Goal: Task Accomplishment & Management: Complete application form

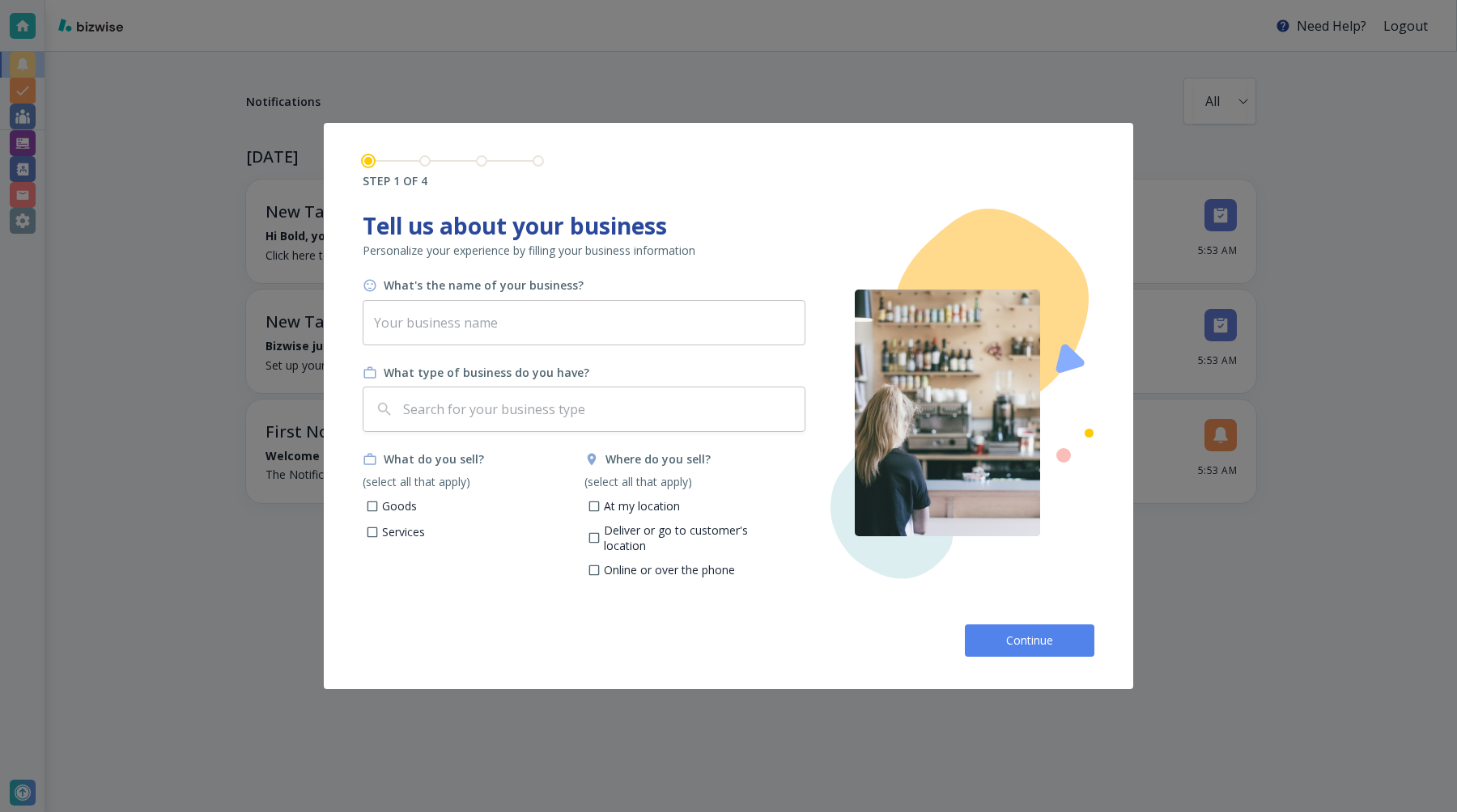
click at [598, 504] on input "At my location" at bounding box center [593, 509] width 14 height 14
checkbox input "true"
click at [390, 504] on p "Goods" at bounding box center [399, 506] width 35 height 16
click at [379, 504] on input "Goods" at bounding box center [373, 509] width 14 height 14
checkbox input "true"
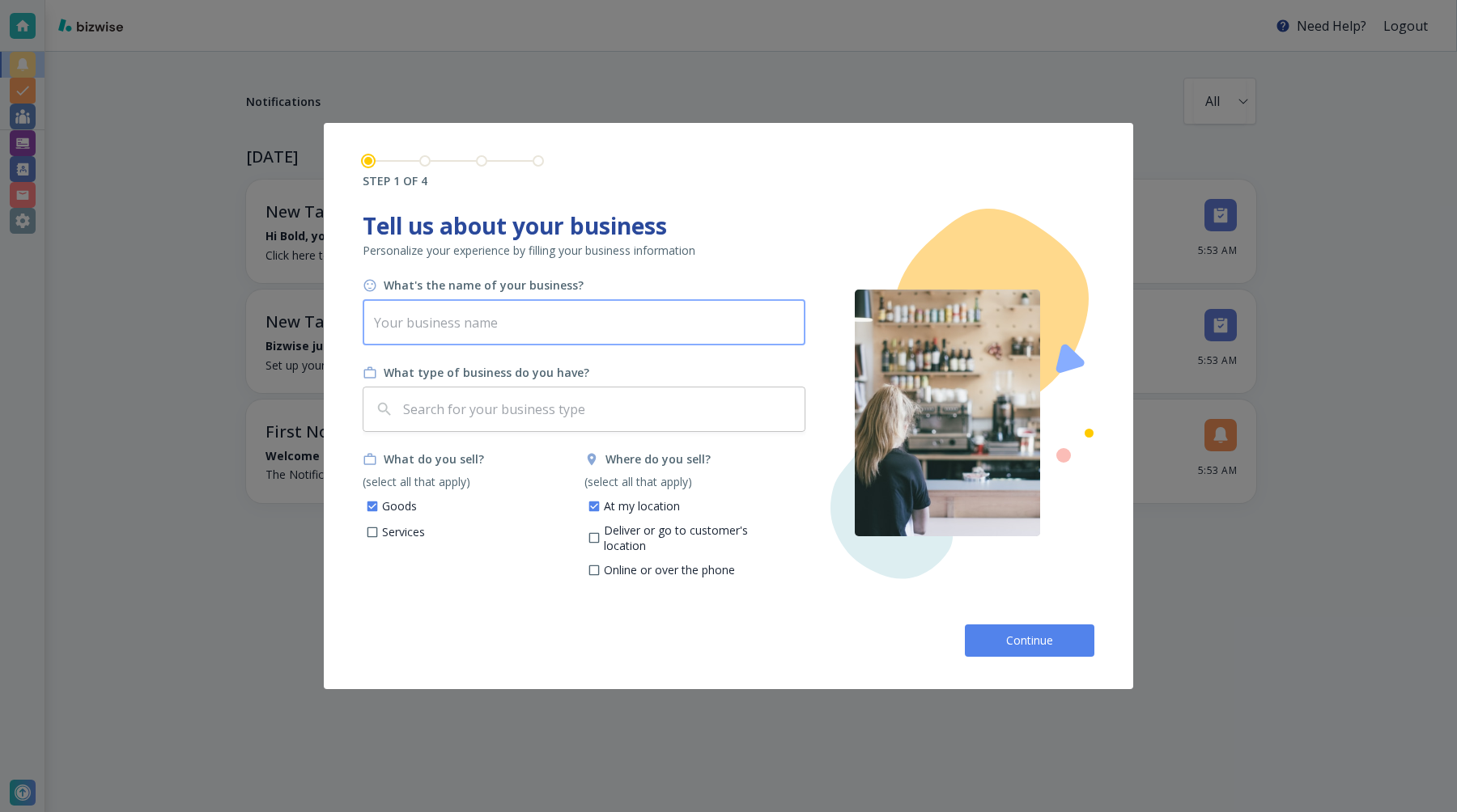
click at [524, 317] on input "text" at bounding box center [584, 323] width 443 height 46
type input "Bold V2"
type input "b"
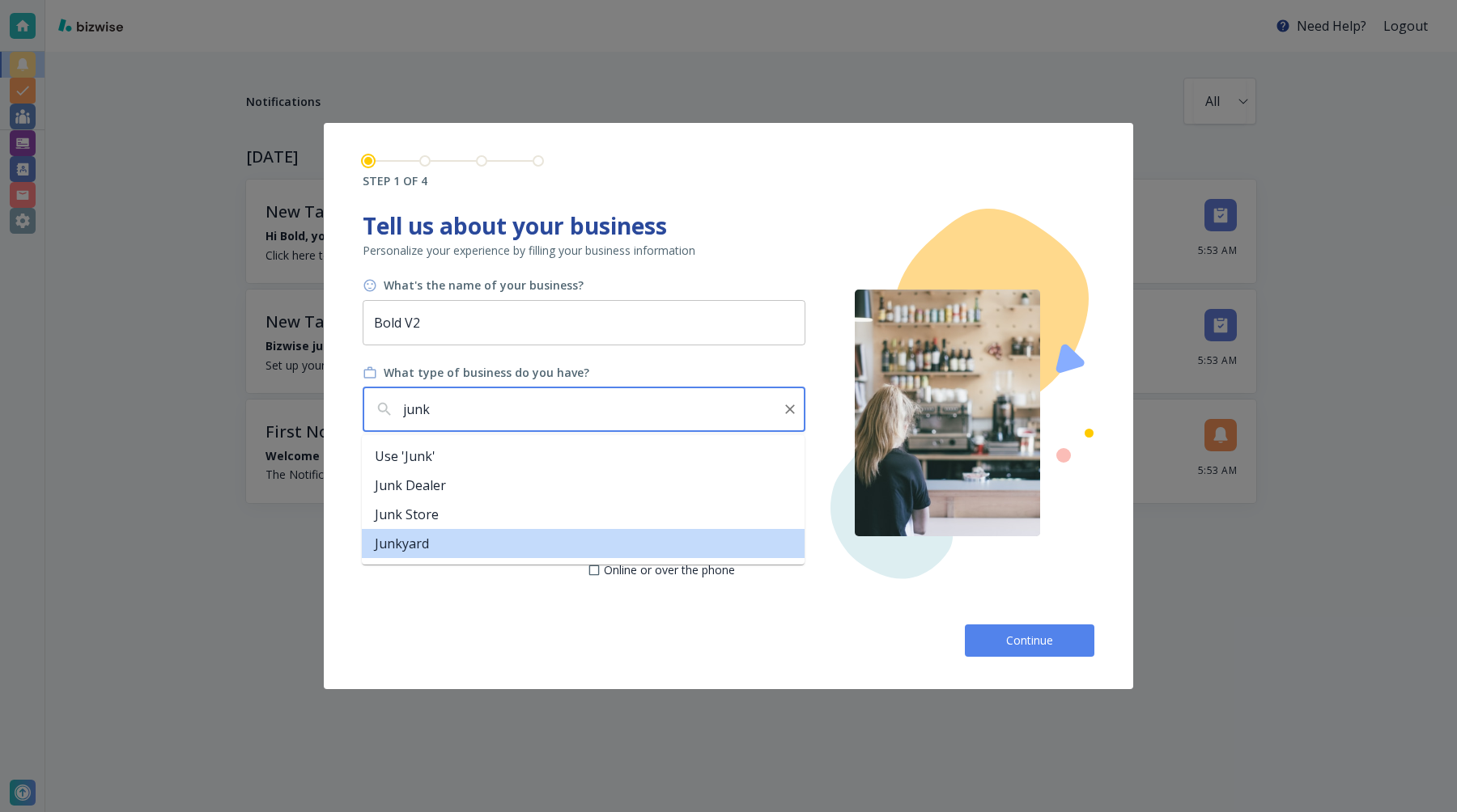
click at [450, 547] on li "Junkyard" at bounding box center [583, 543] width 443 height 29
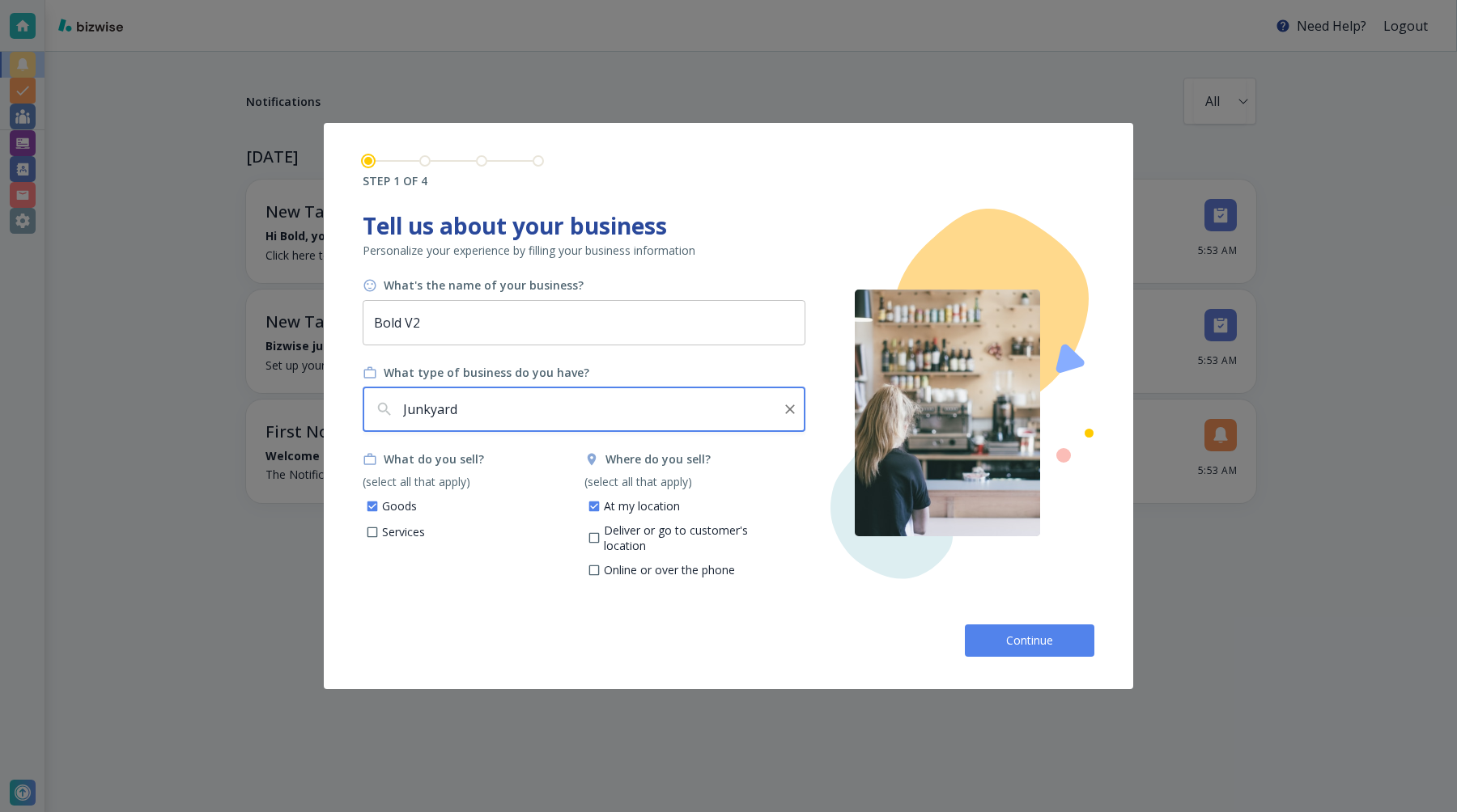
type input "Junkyard"
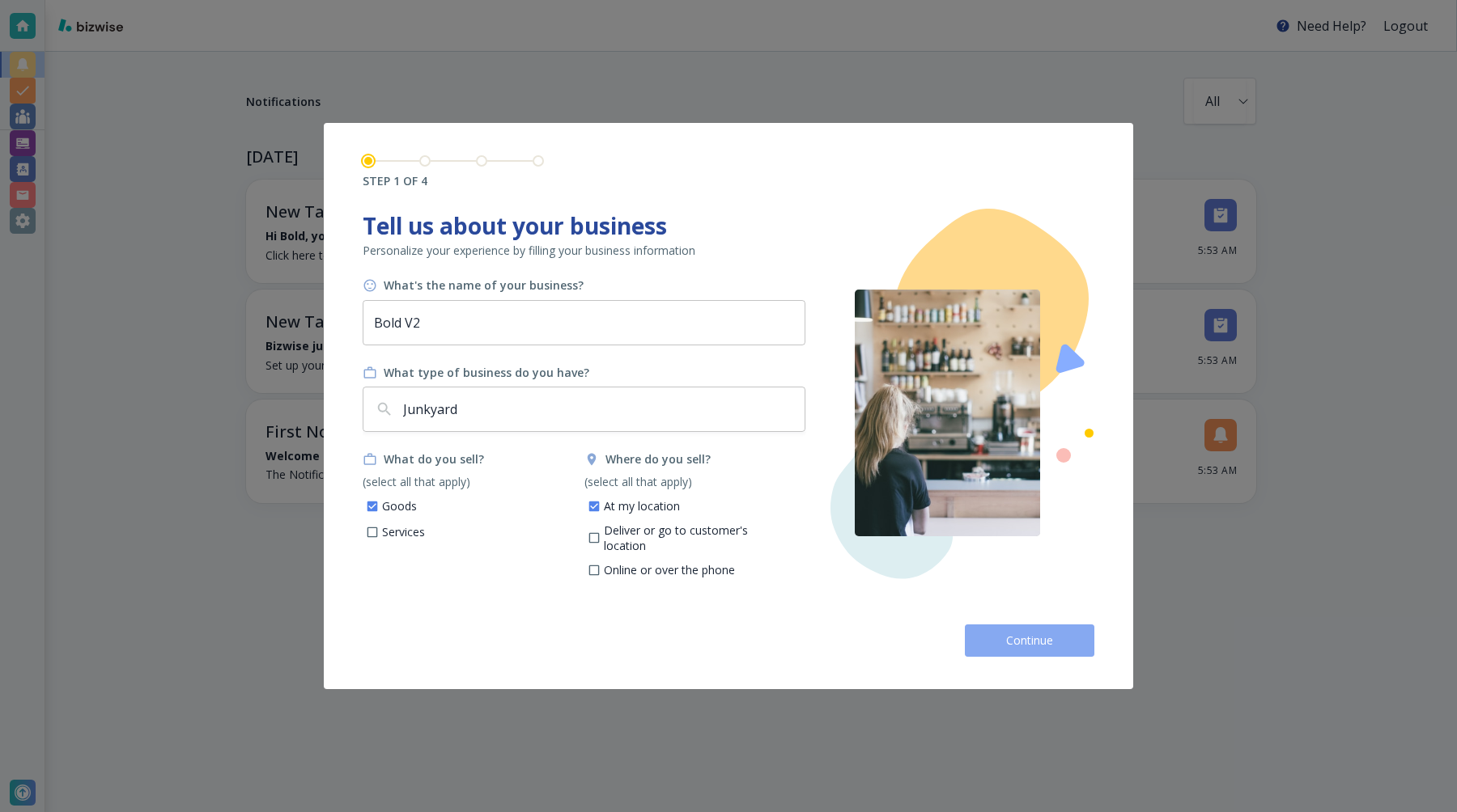
click at [999, 655] on button "Continue" at bounding box center [1029, 640] width 129 height 32
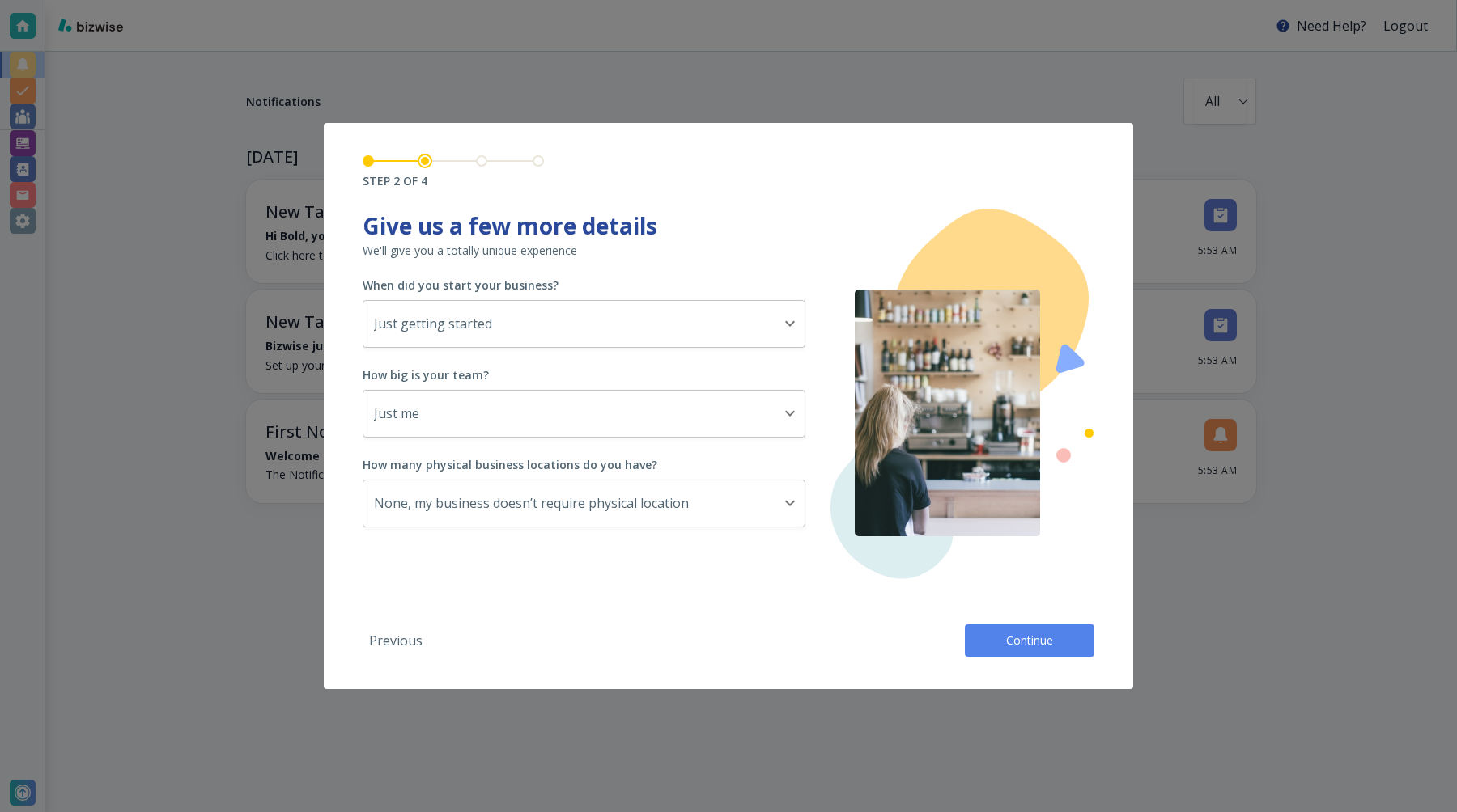
click at [1009, 657] on button "Continue" at bounding box center [1029, 640] width 129 height 32
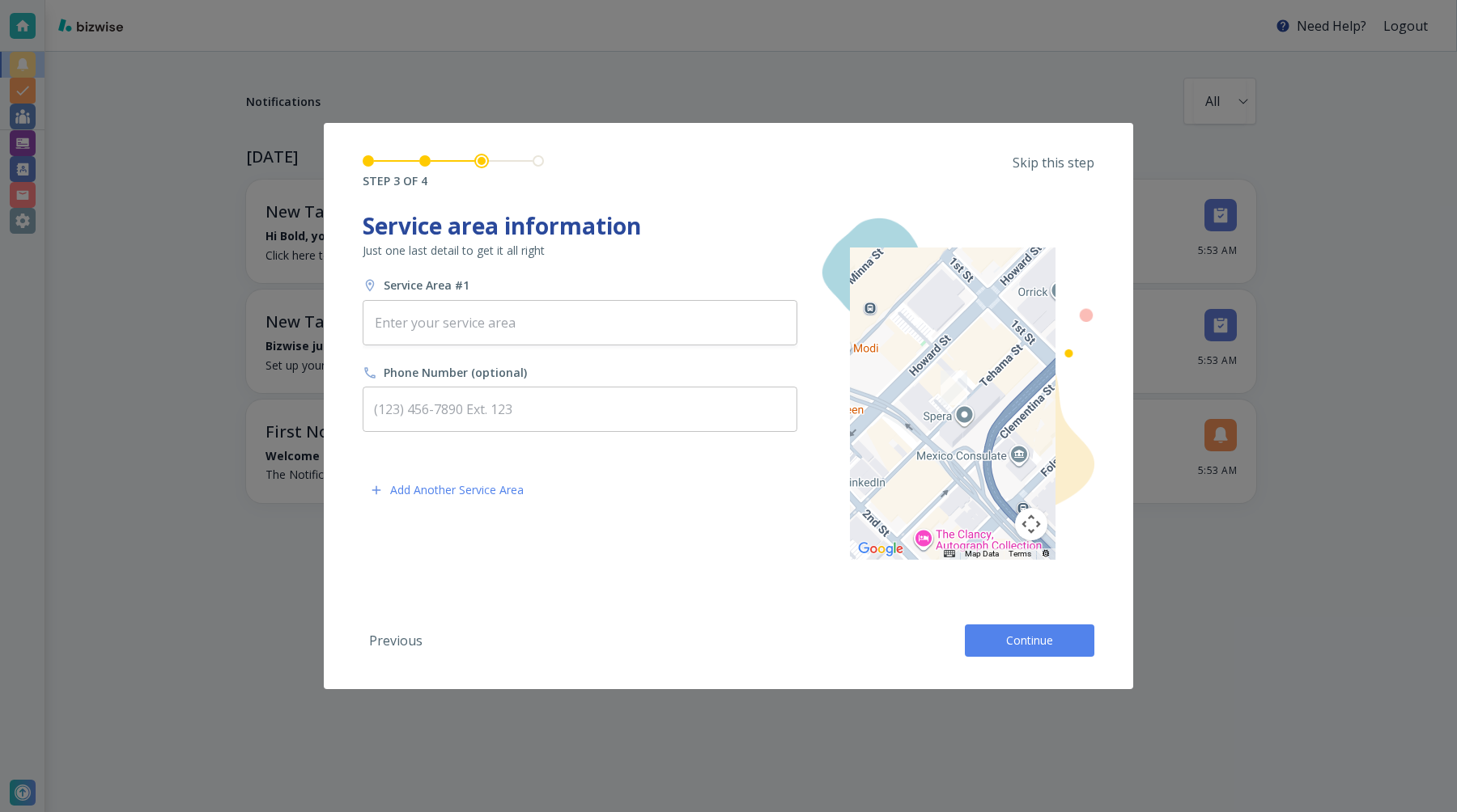
click at [559, 346] on div "Service Area #1 ​ Phone Number (optional) ​" at bounding box center [580, 354] width 434 height 155
click at [553, 334] on input "text" at bounding box center [580, 323] width 420 height 30
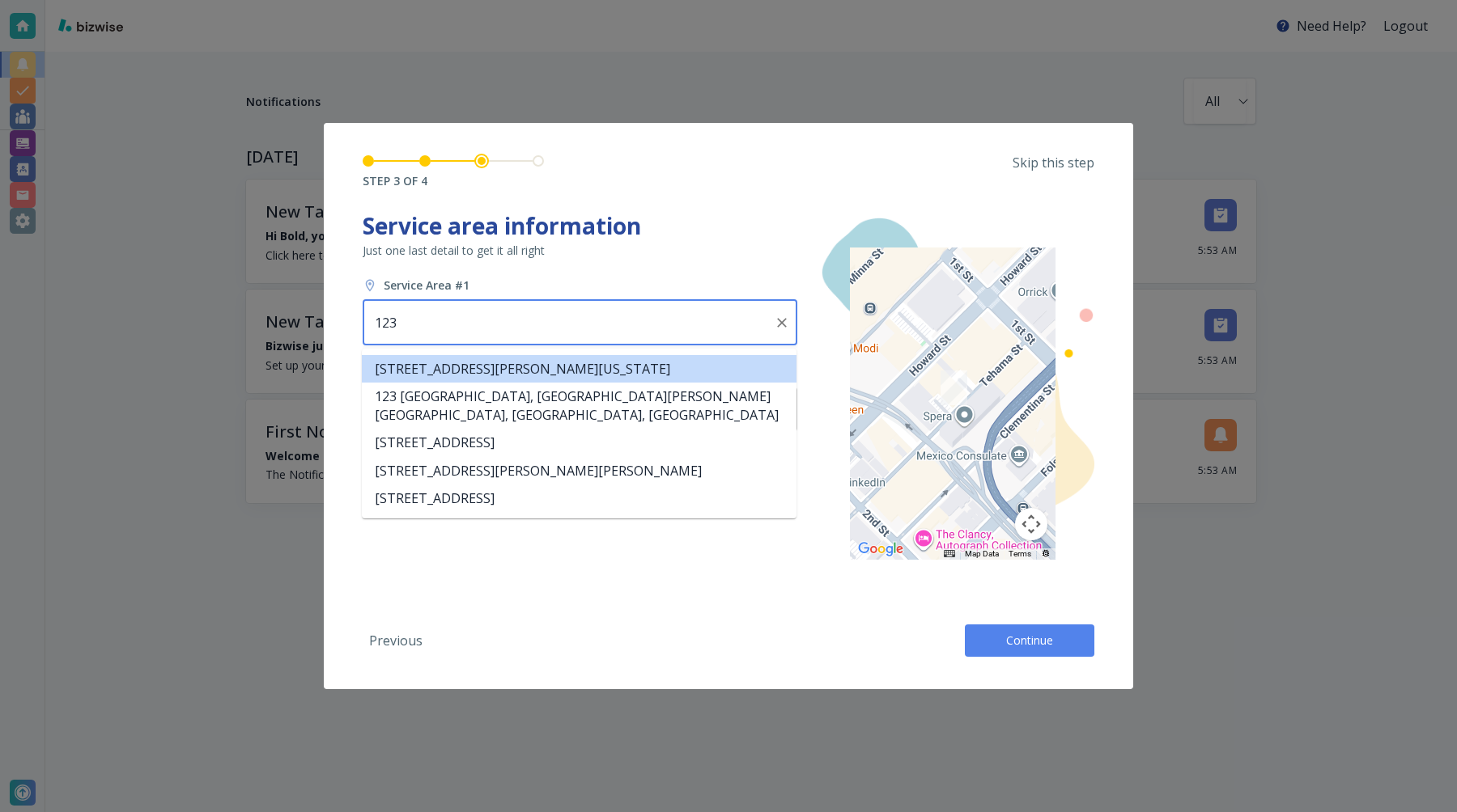
click at [543, 360] on li "123 William Street, New York, NY, USA" at bounding box center [579, 368] width 434 height 28
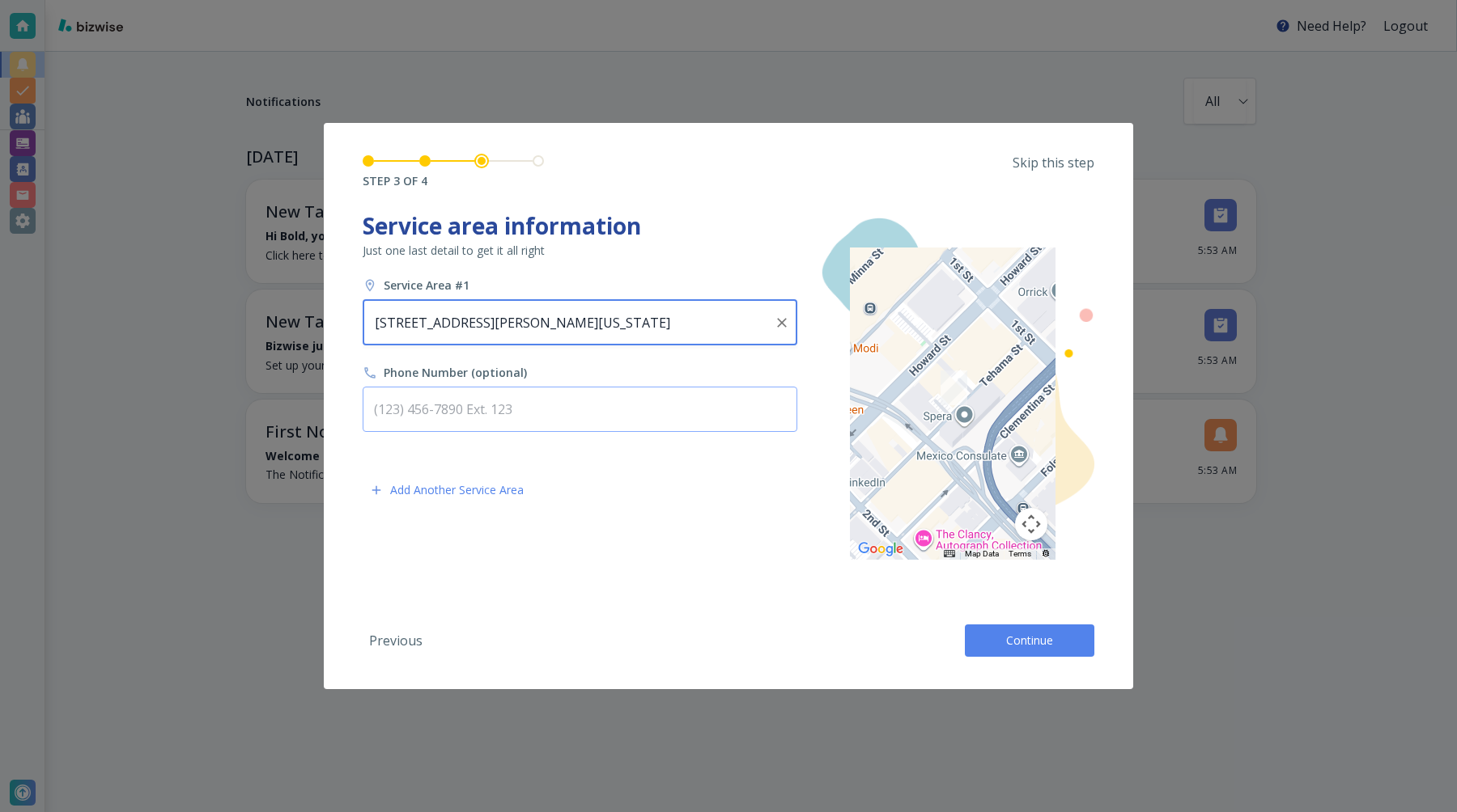
type input "123 William Street, New York, NY, USA"
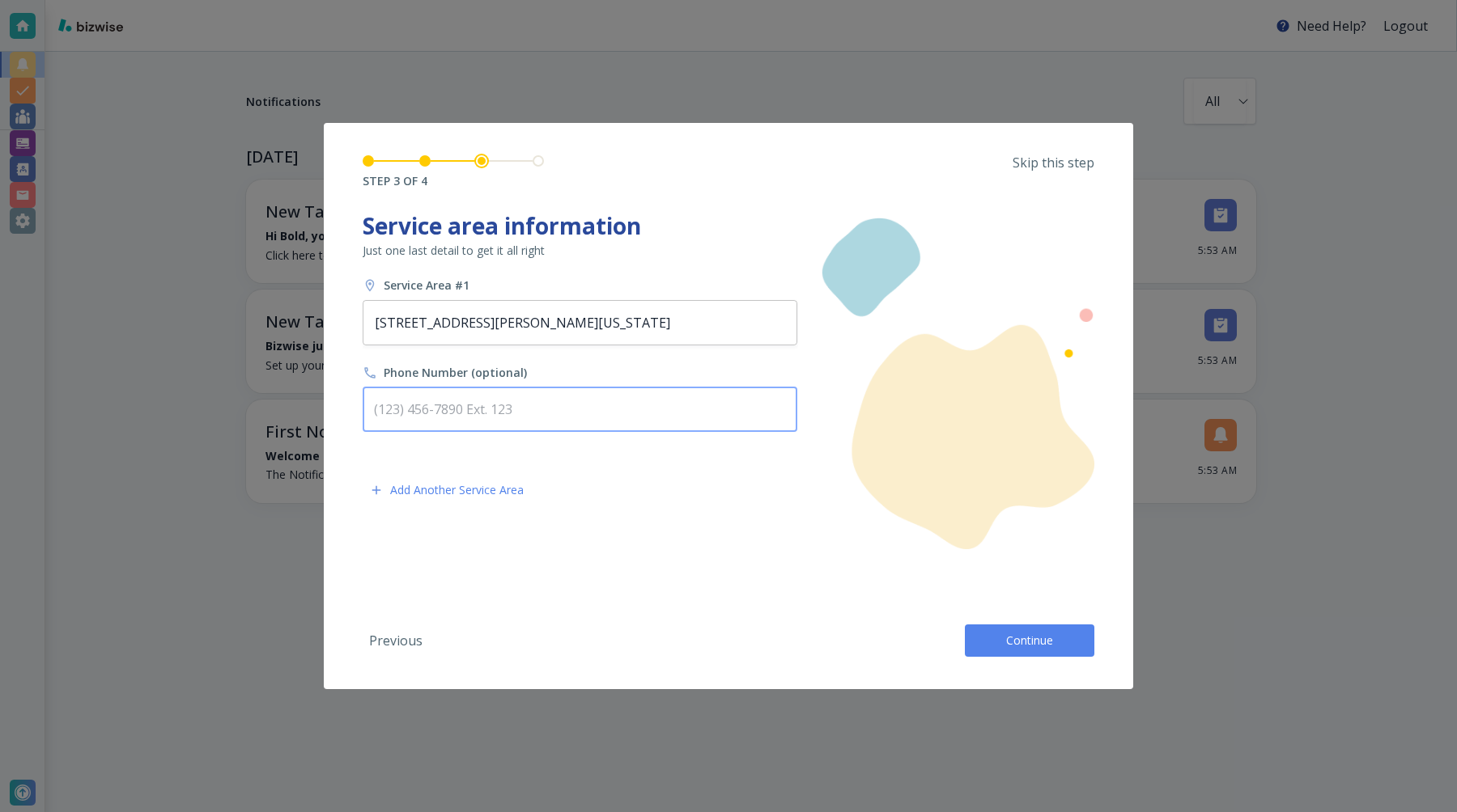
click at [541, 399] on input "text" at bounding box center [580, 410] width 434 height 46
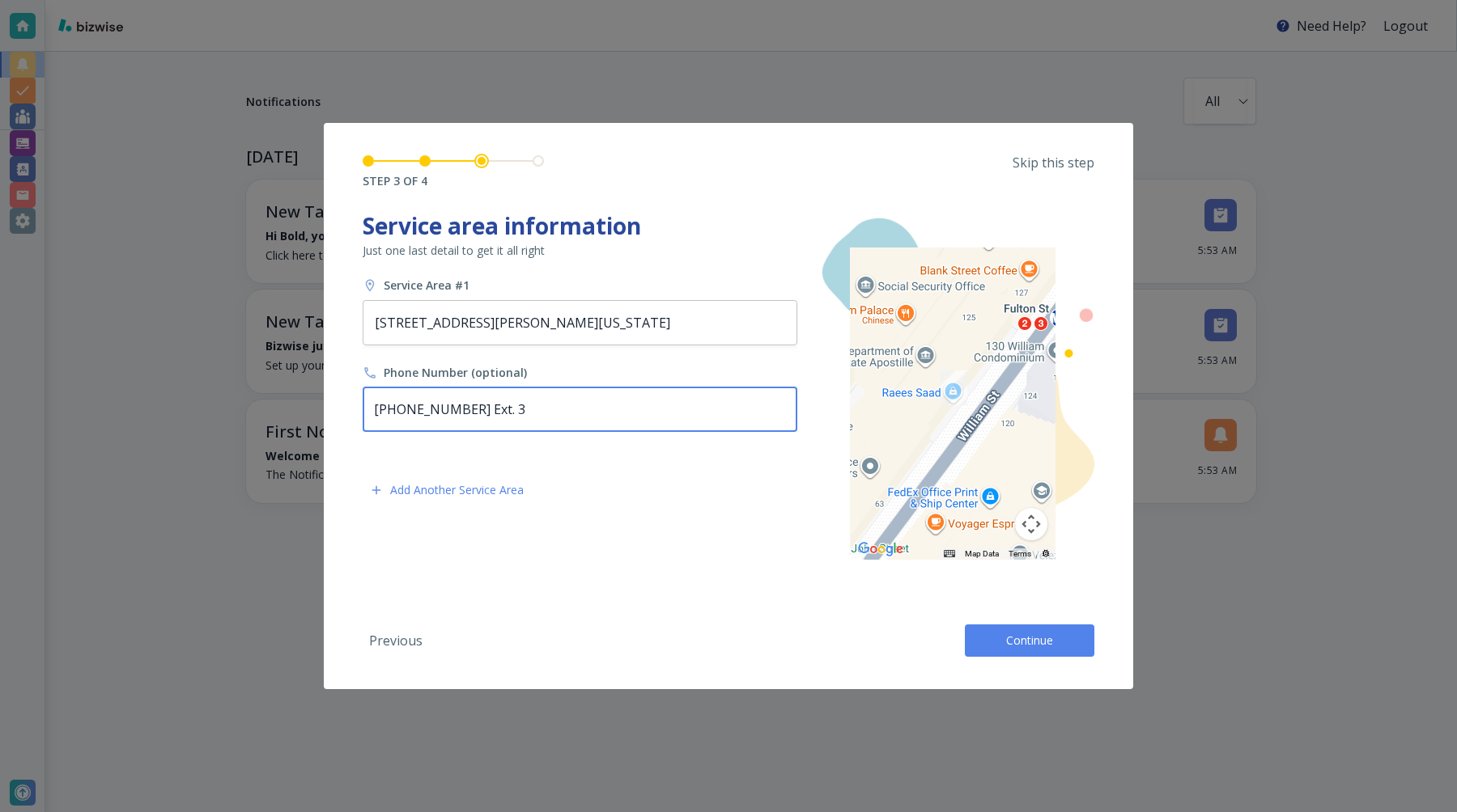
type input "(453) 233-5353 Ext. 3"
click at [996, 640] on button "Continue" at bounding box center [1029, 640] width 129 height 32
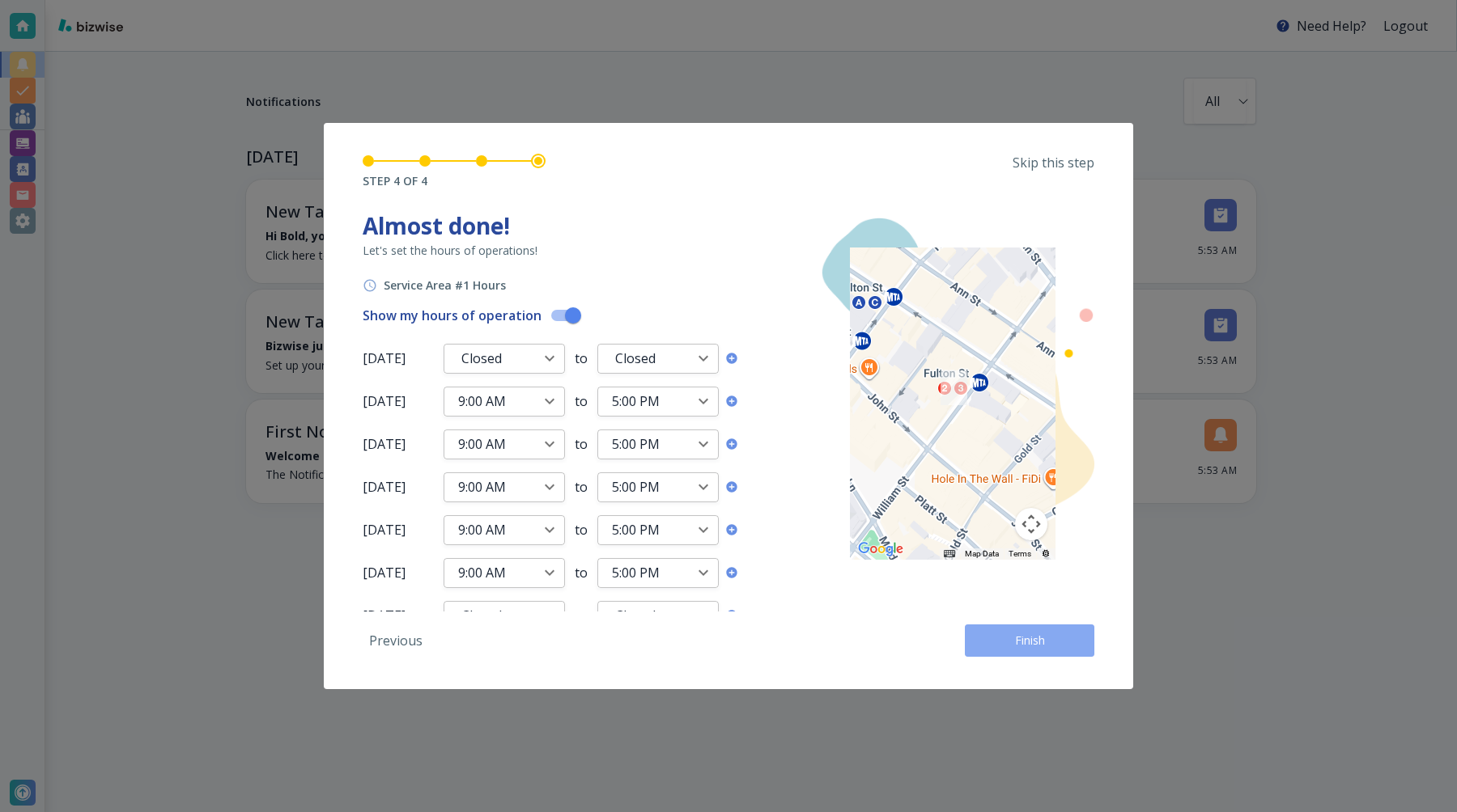
click at [996, 640] on button "Finish" at bounding box center [1029, 640] width 129 height 32
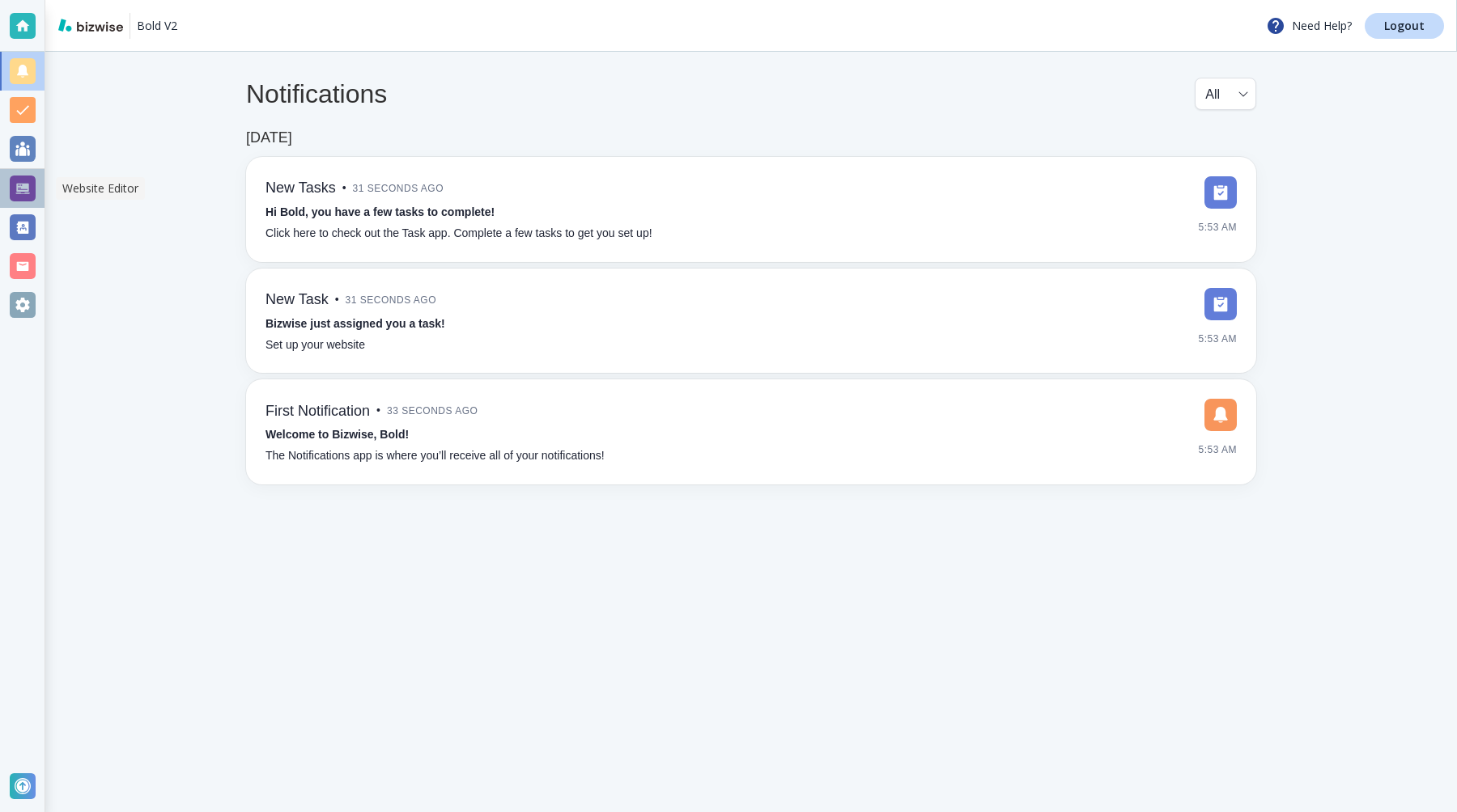
click at [25, 188] on div at bounding box center [22, 188] width 26 height 26
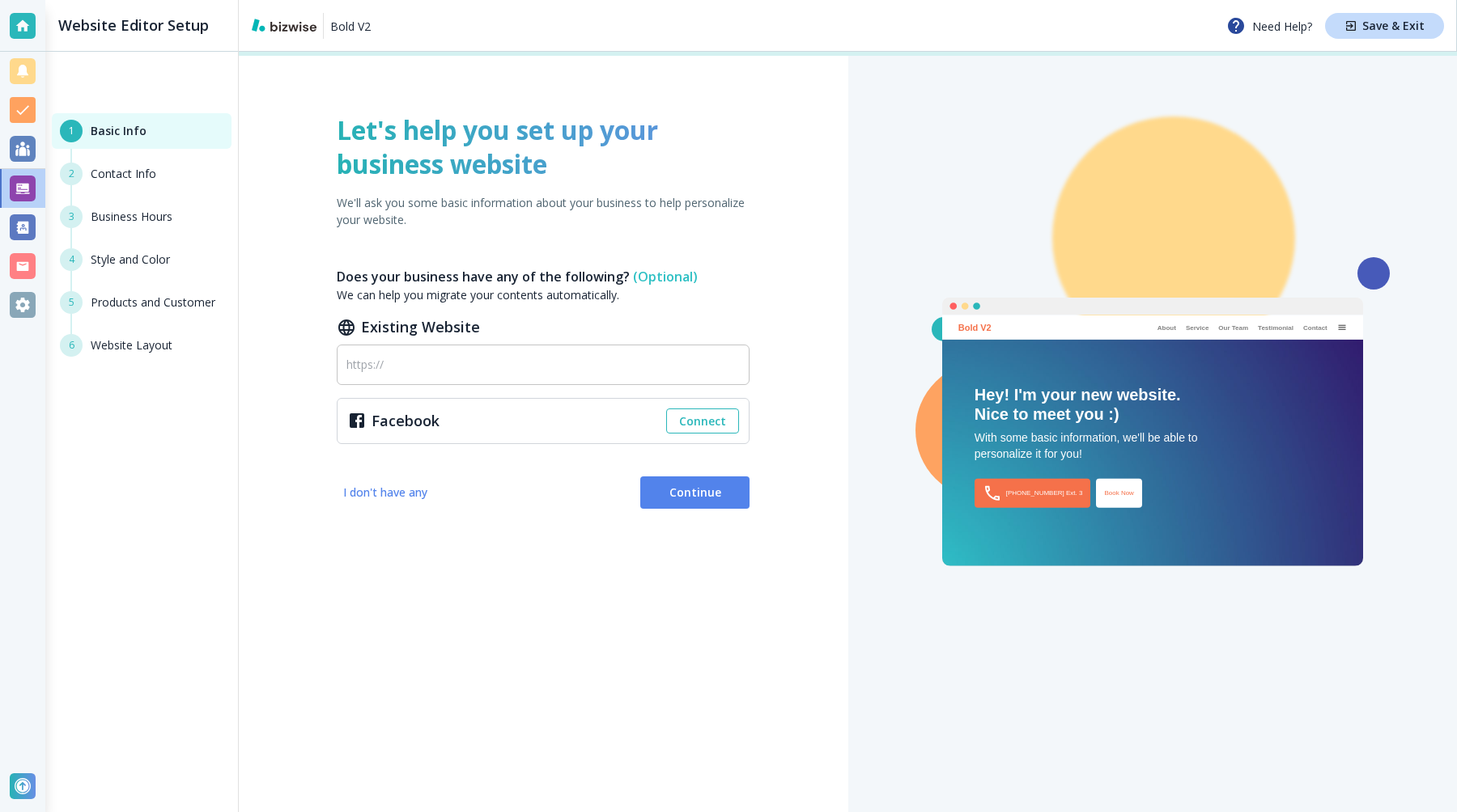
click at [698, 495] on span "Continue" at bounding box center [695, 493] width 84 height 16
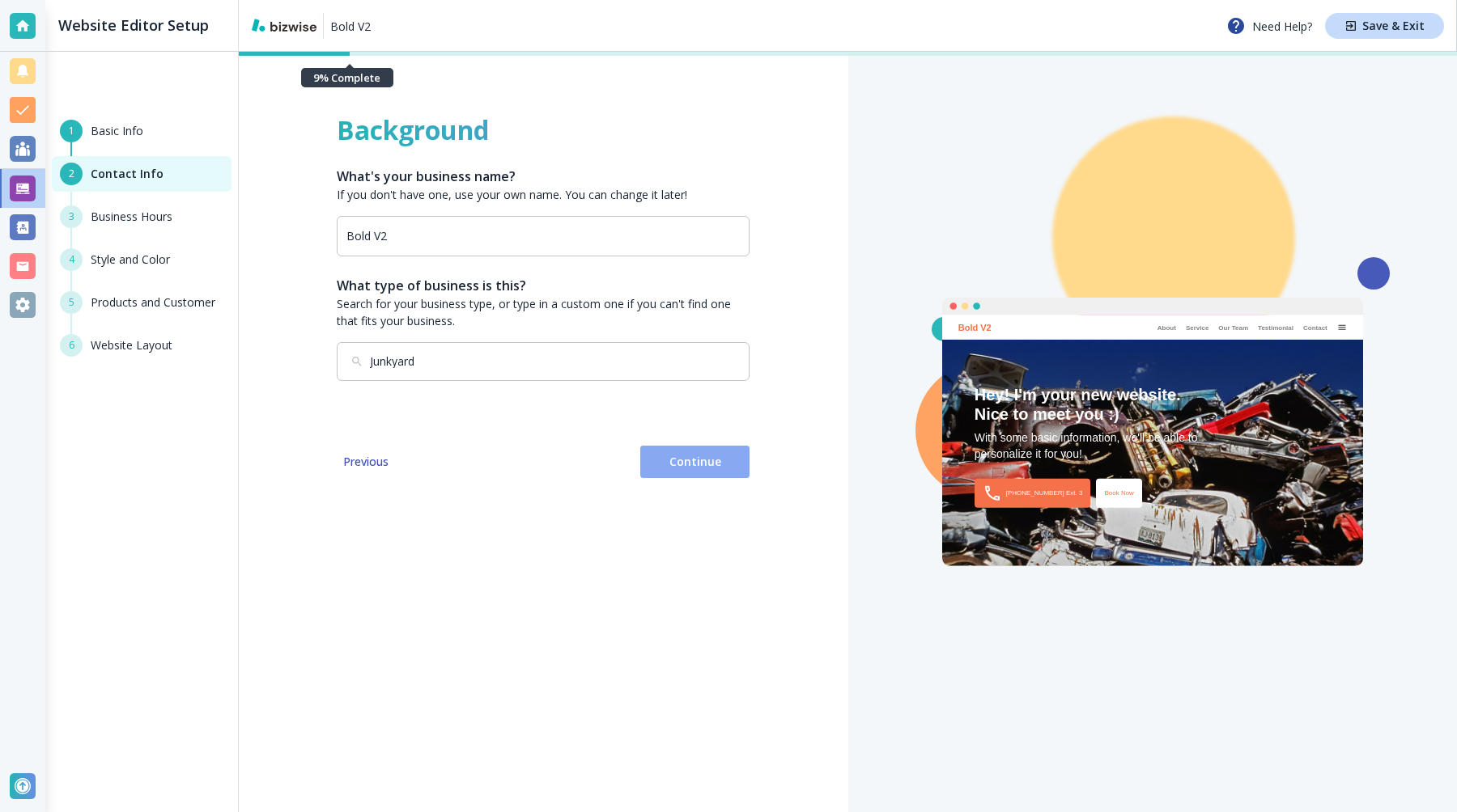
click at [716, 467] on span "Continue" at bounding box center [695, 461] width 84 height 16
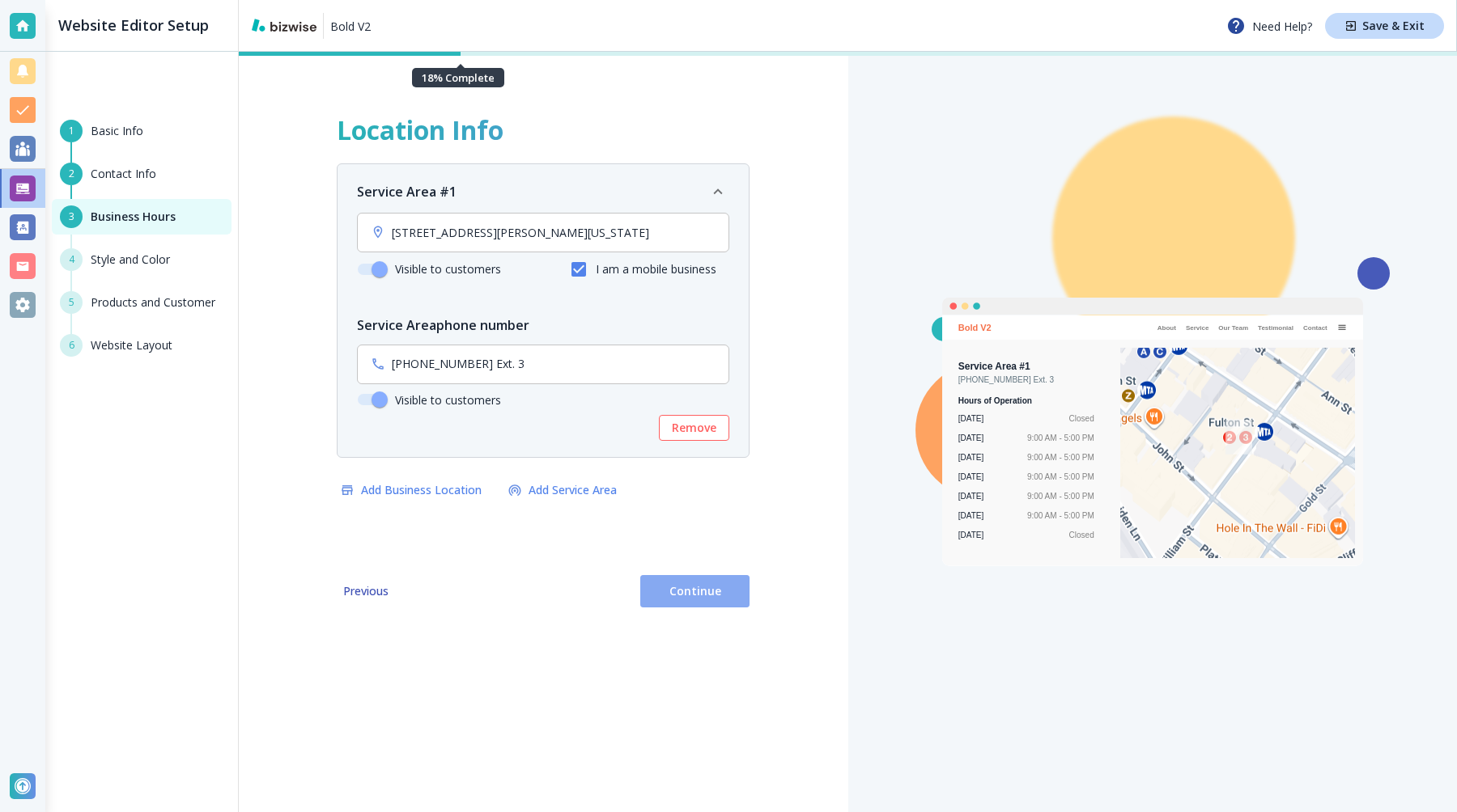
click at [705, 587] on span "Continue" at bounding box center [695, 591] width 84 height 16
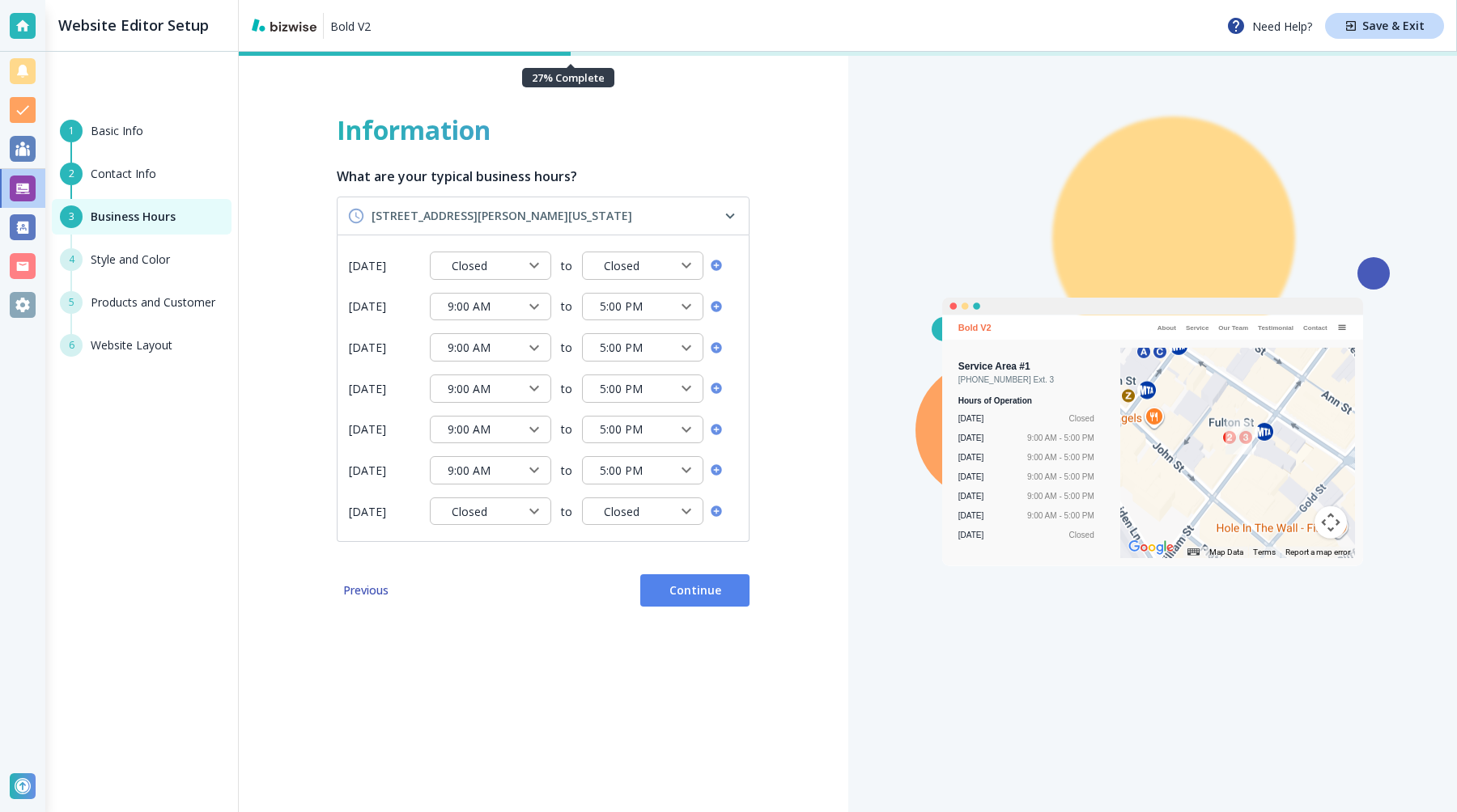
click at [705, 587] on span "Continue" at bounding box center [695, 590] width 84 height 16
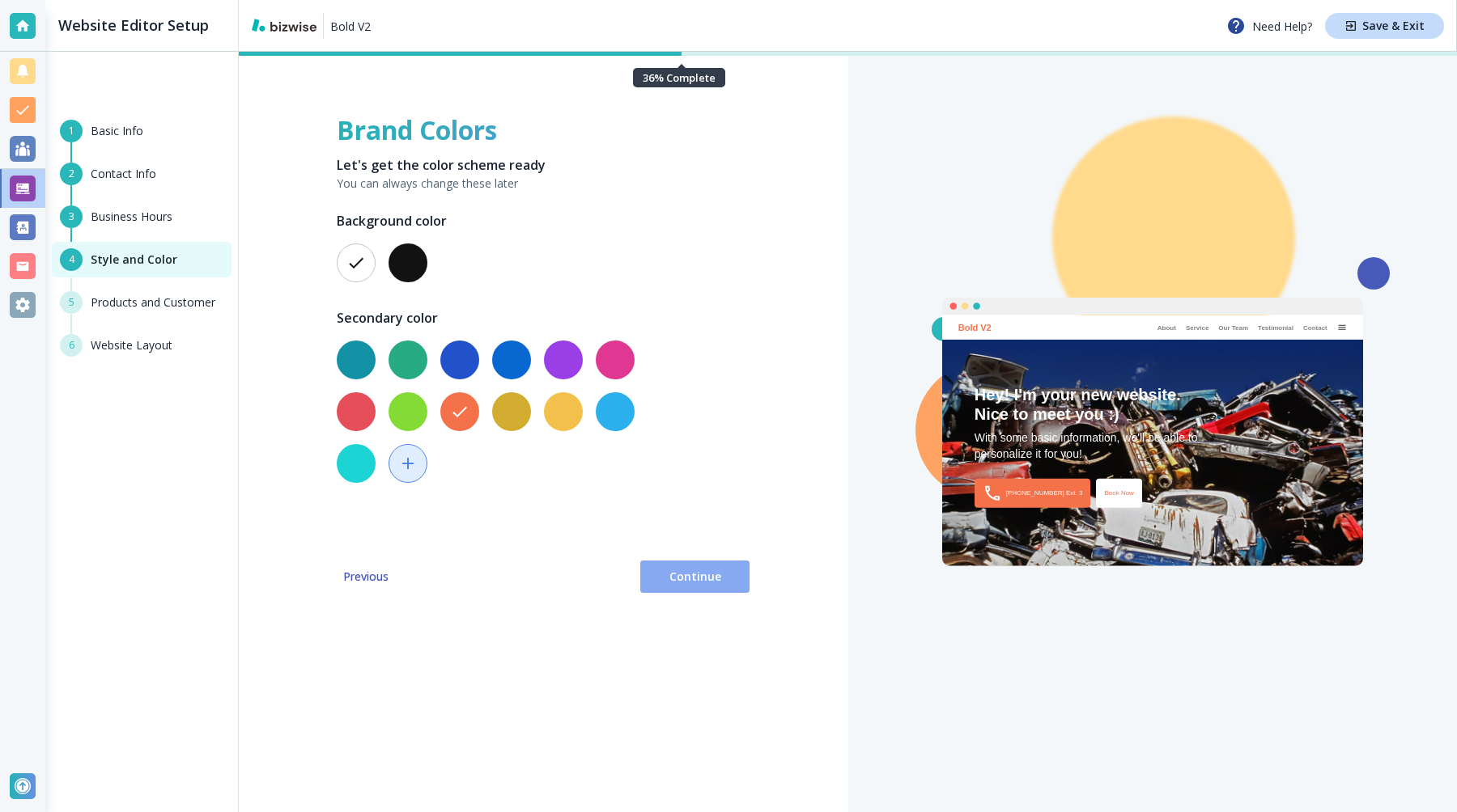
click at [702, 580] on span "Continue" at bounding box center [695, 576] width 84 height 16
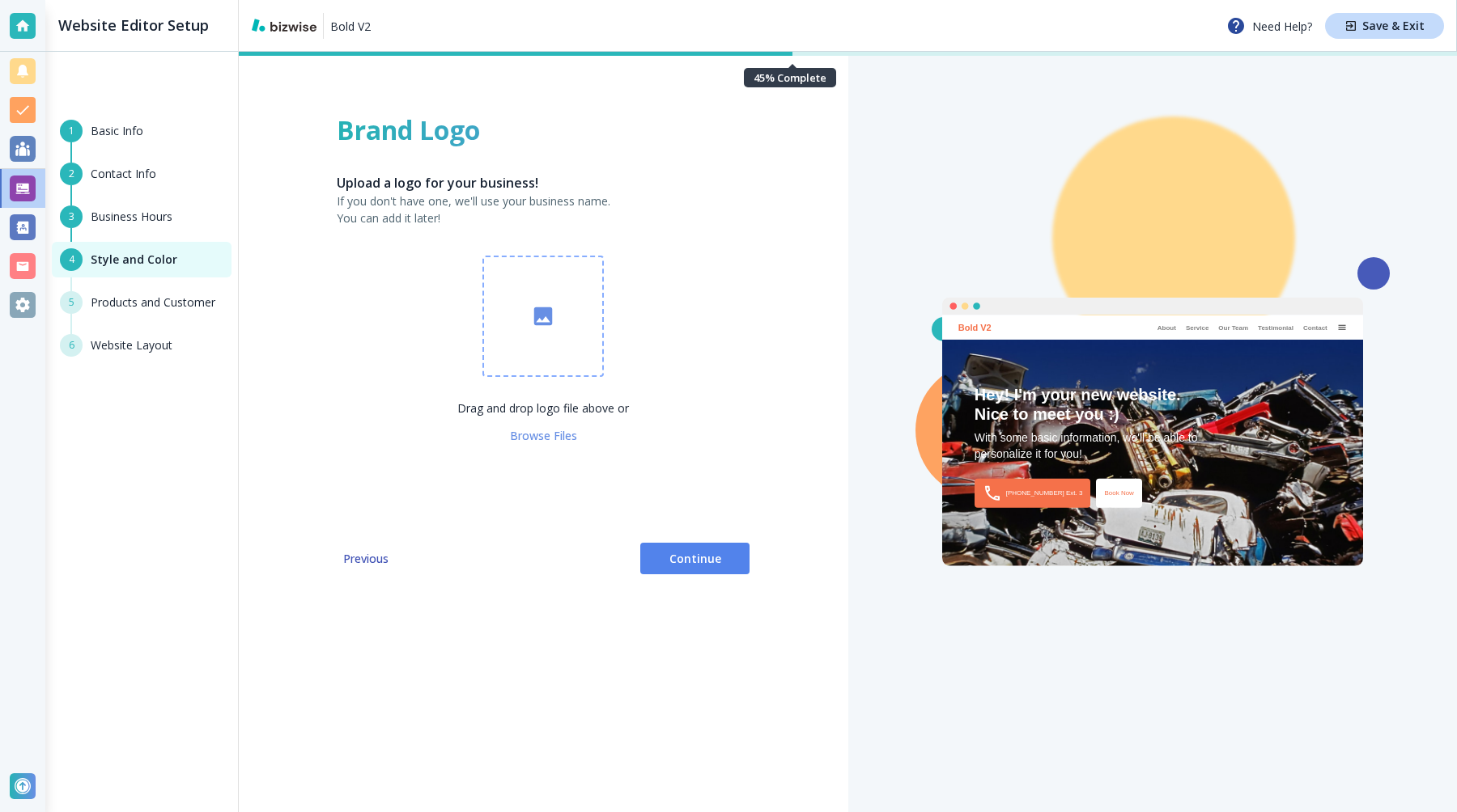
click at [531, 320] on icon "button" at bounding box center [543, 316] width 25 height 25
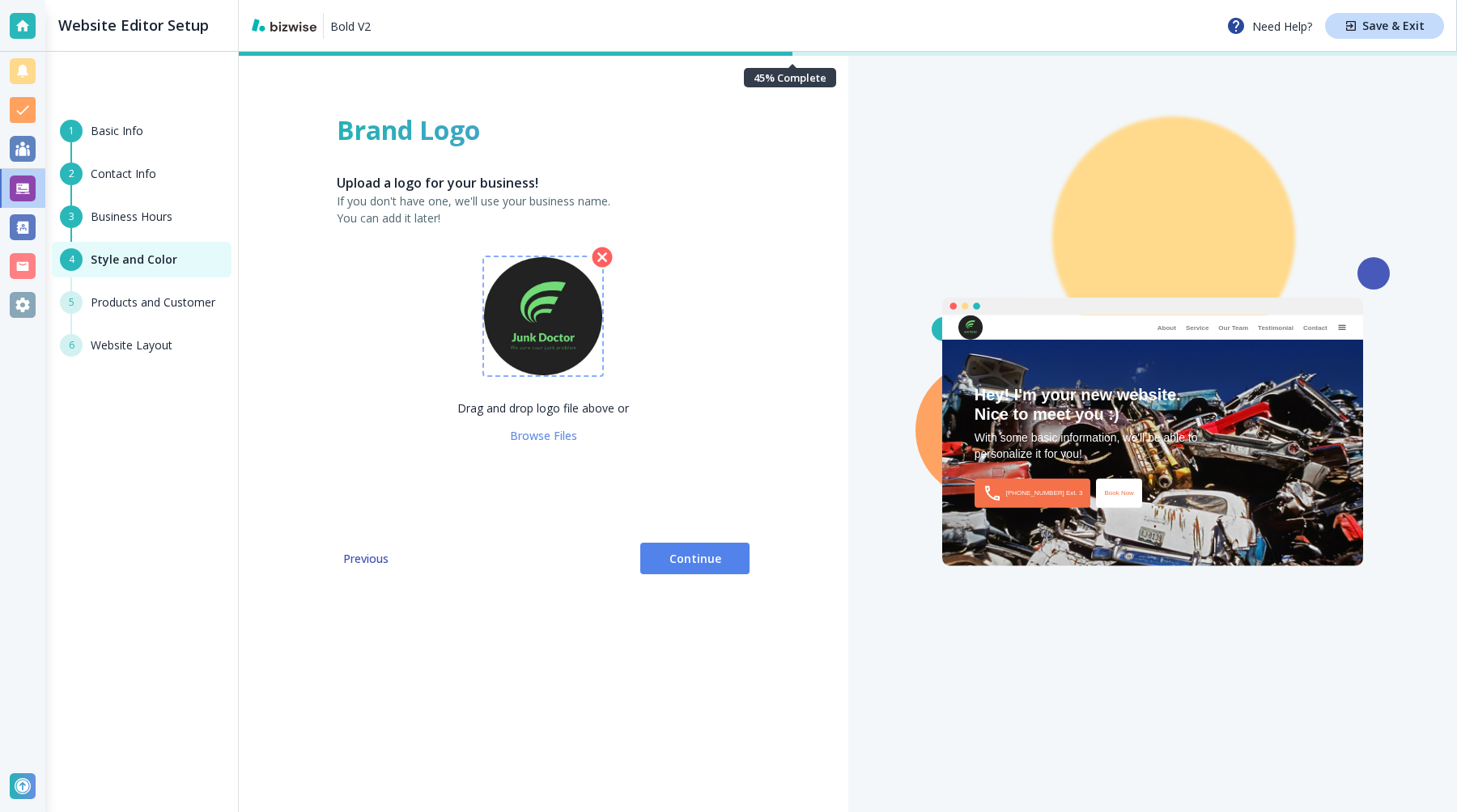
click at [672, 566] on button "Continue" at bounding box center [694, 559] width 109 height 32
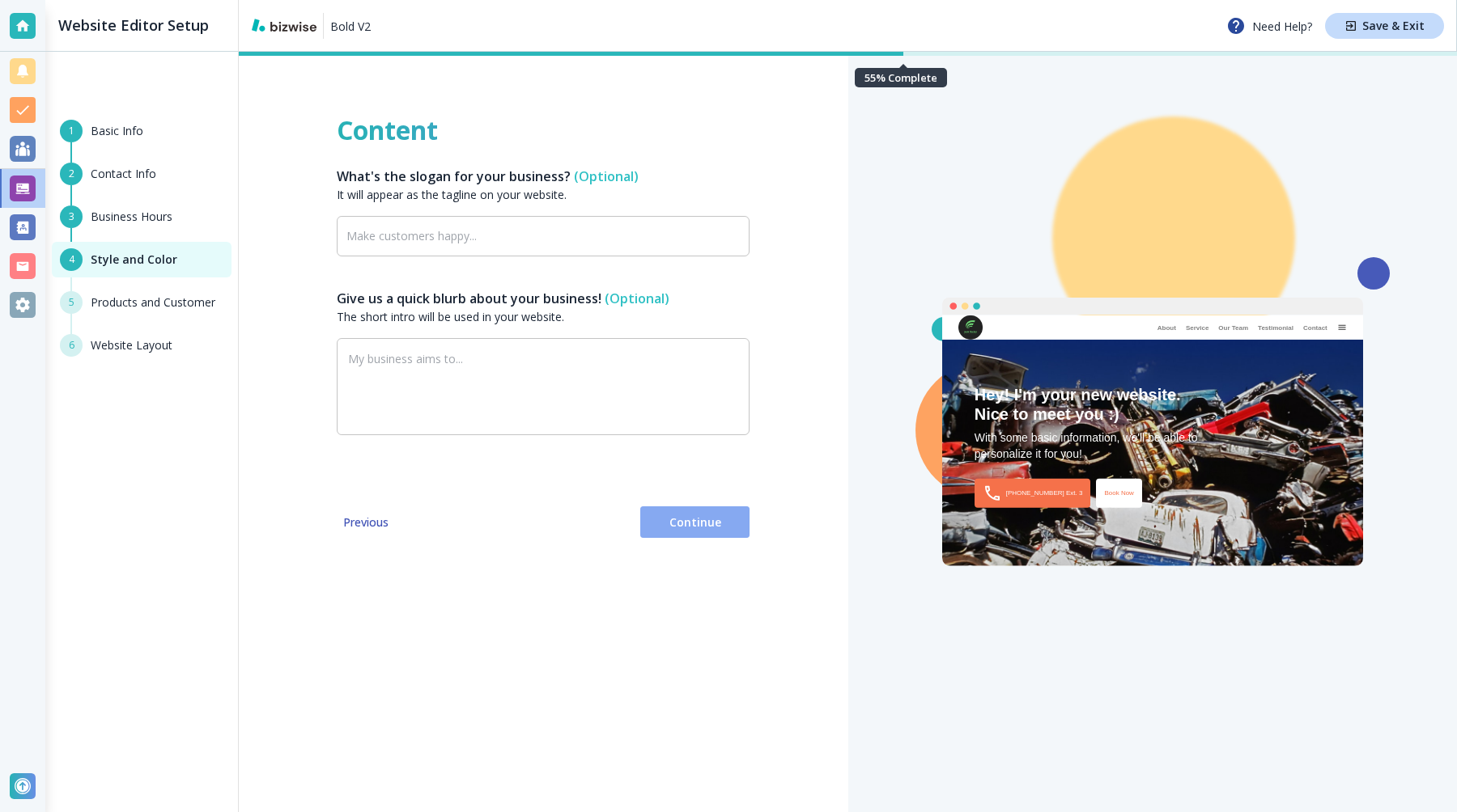
click at [690, 526] on span "Continue" at bounding box center [695, 522] width 84 height 16
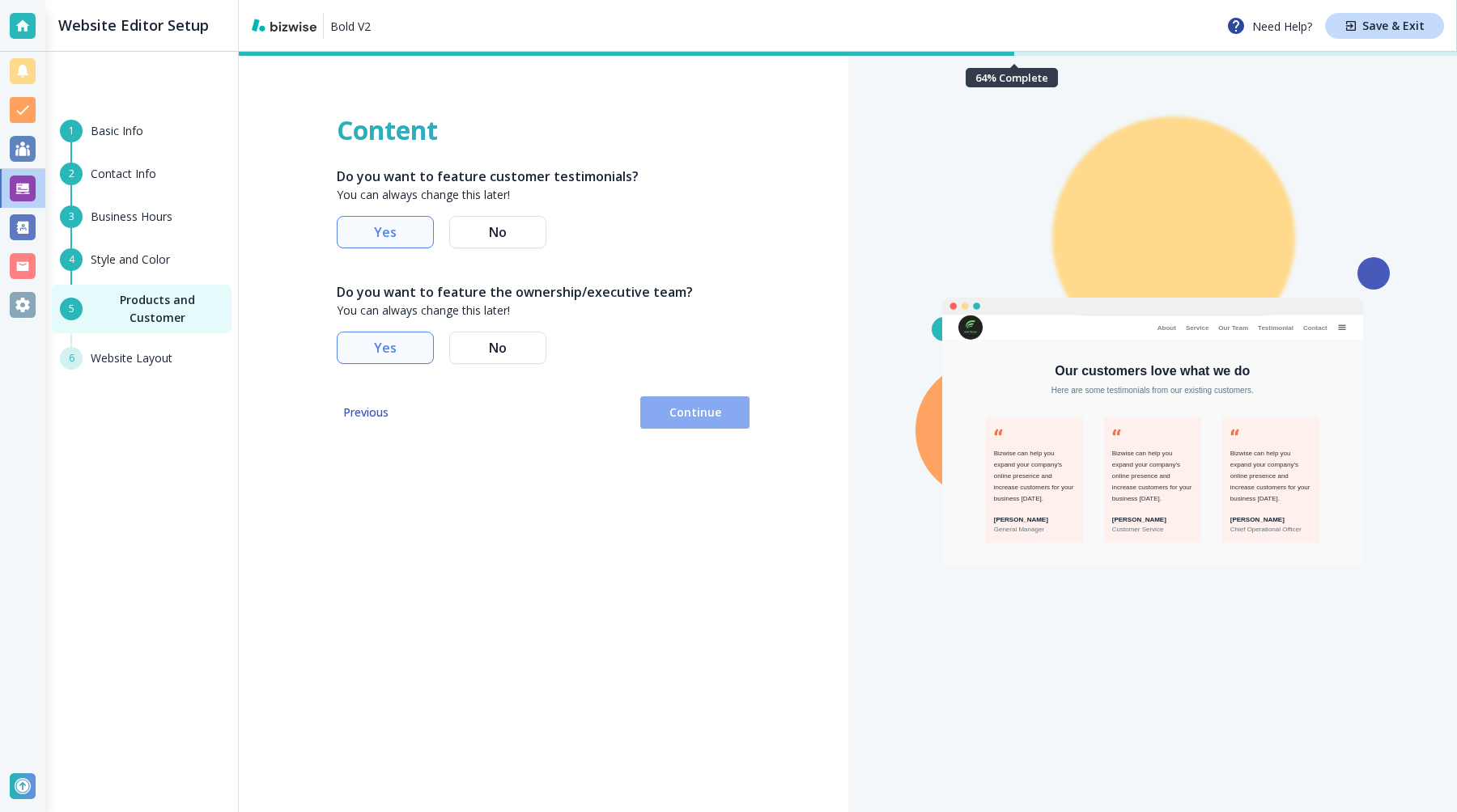
click at [696, 413] on span "Continue" at bounding box center [695, 412] width 84 height 16
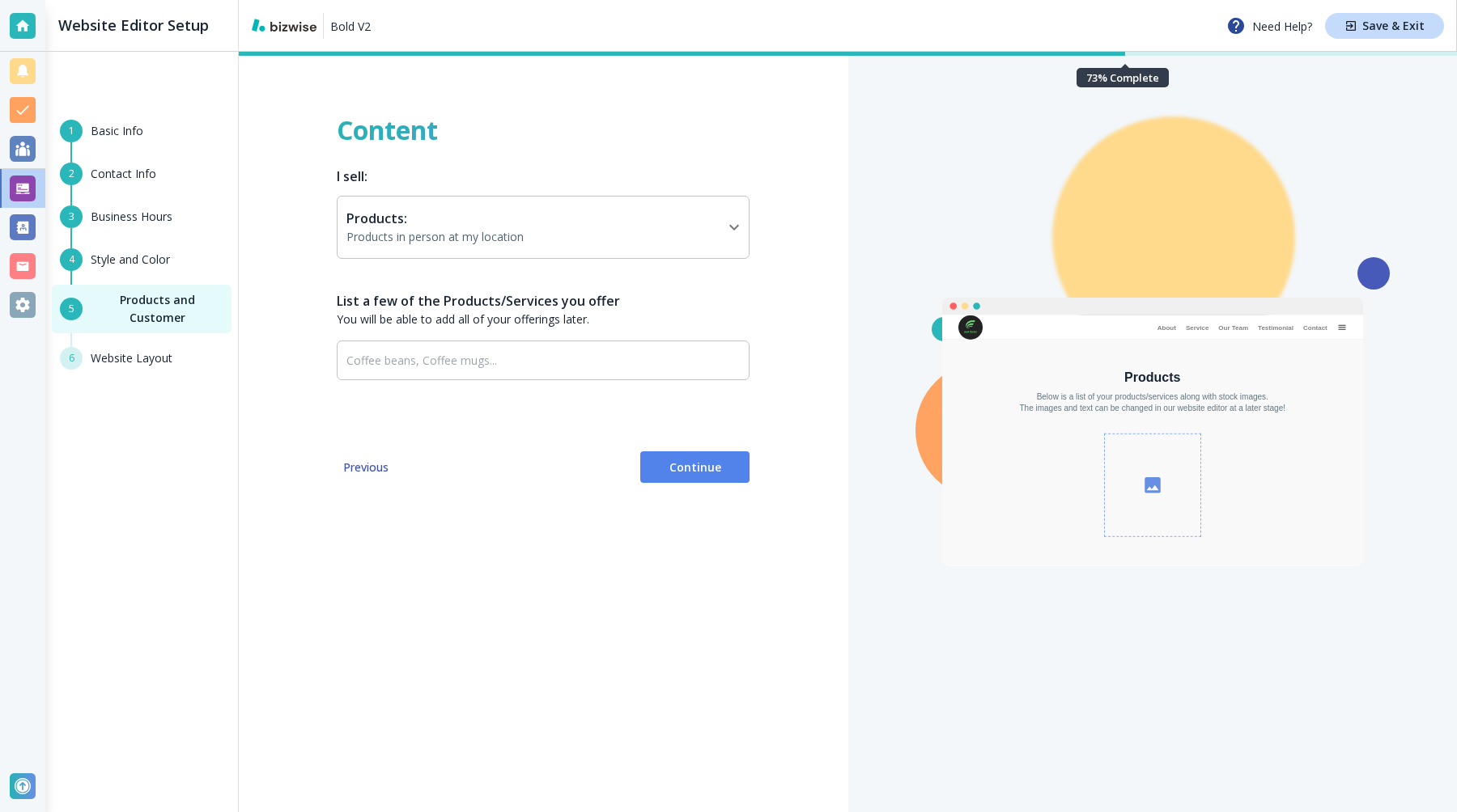
click at [692, 455] on button "Continue" at bounding box center [694, 467] width 109 height 32
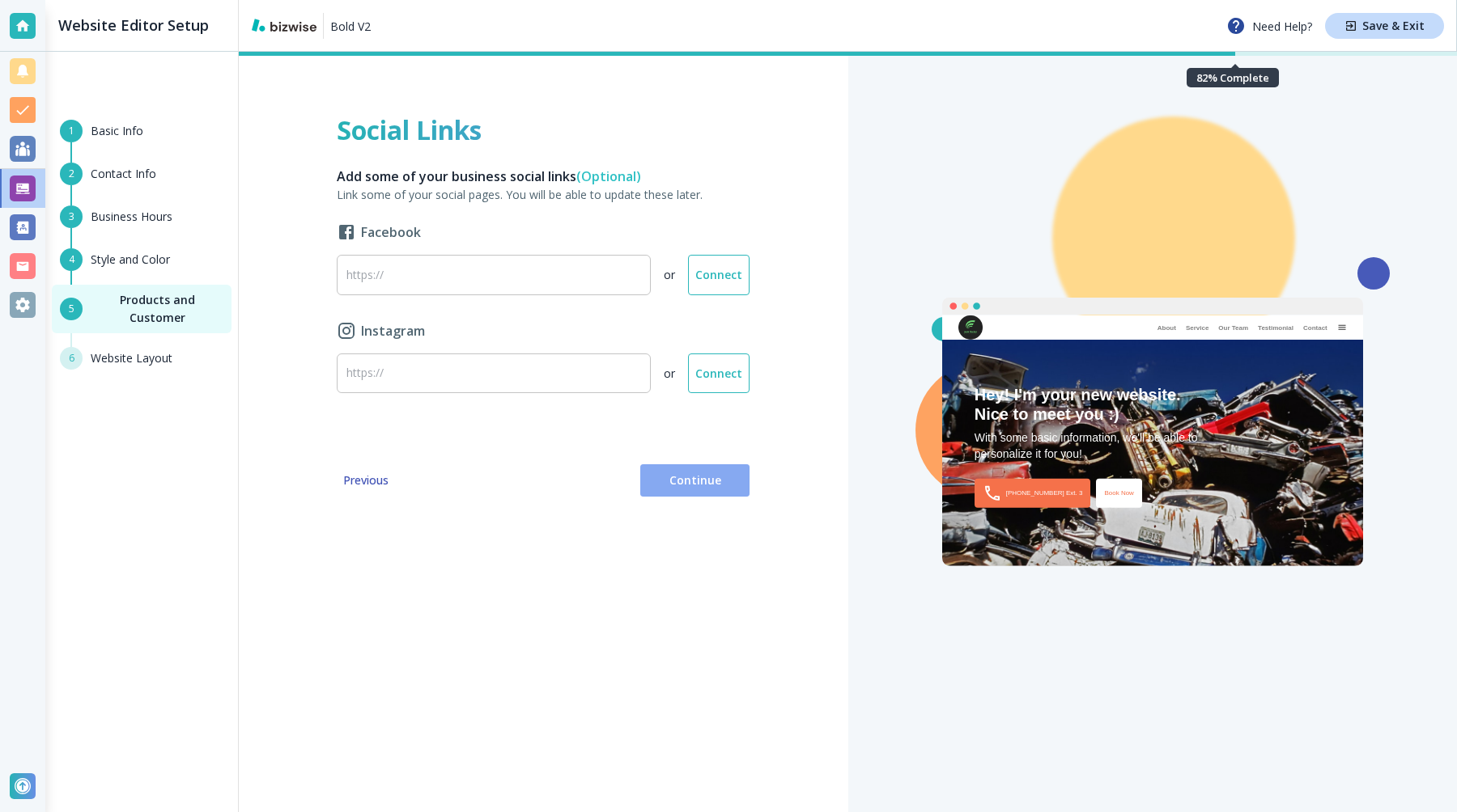
click at [696, 475] on span "Continue" at bounding box center [695, 480] width 84 height 16
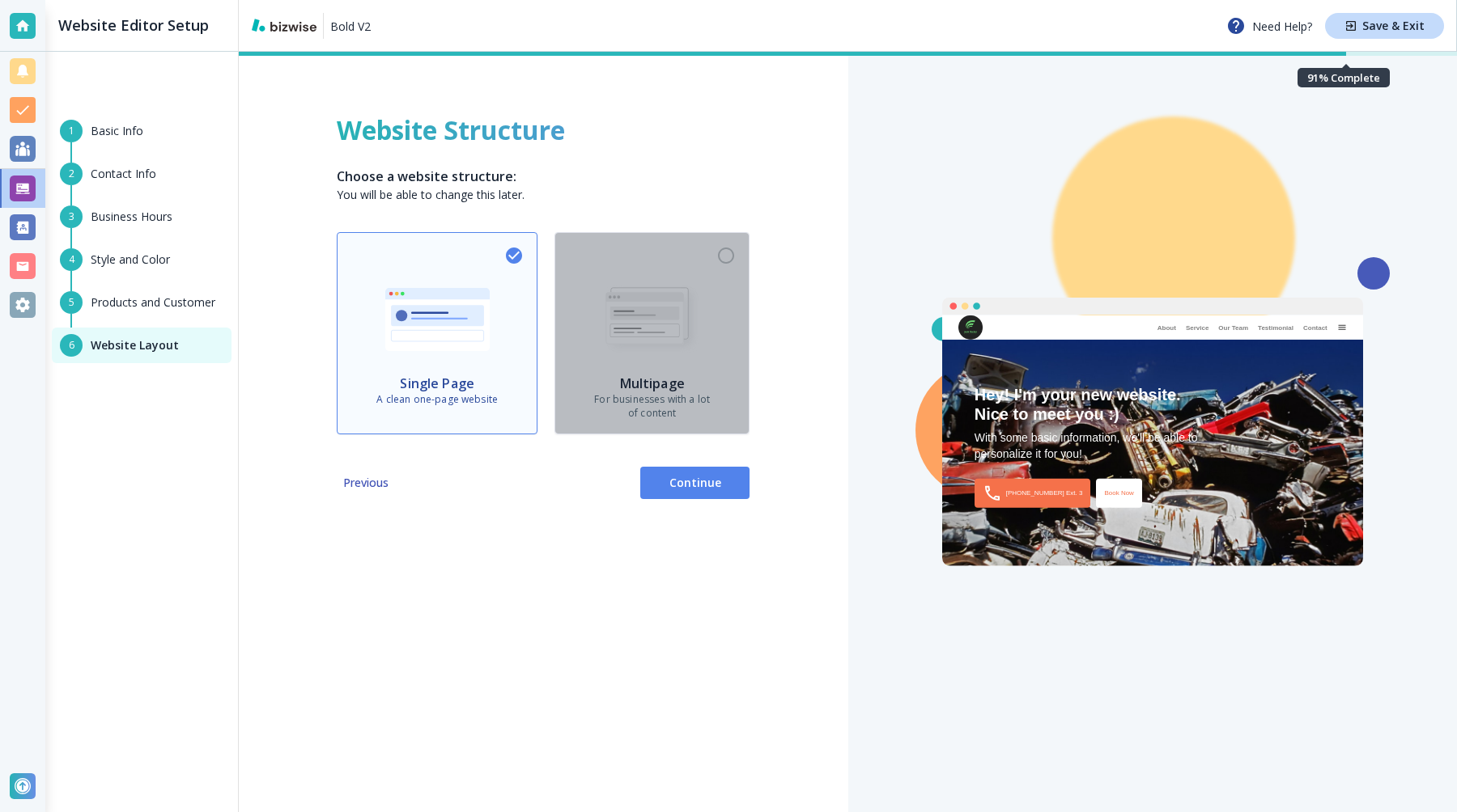
click at [673, 401] on p "For businesses with a lot of content" at bounding box center [652, 406] width 116 height 28
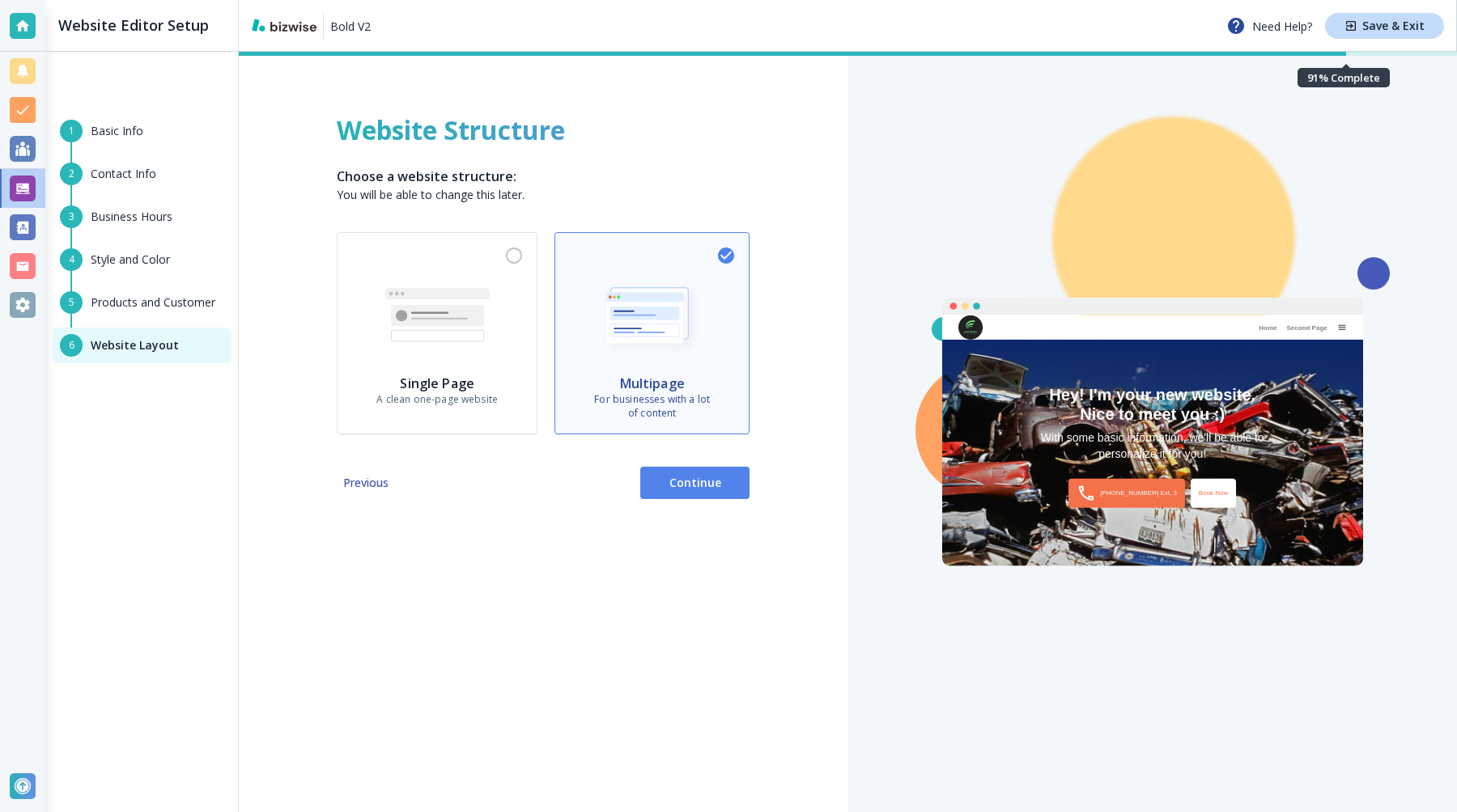
click at [697, 511] on div "Website Structure Choose a website structure: You will be able to change this l…" at bounding box center [543, 432] width 609 height 760
click at [685, 488] on span "Continue" at bounding box center [695, 482] width 84 height 16
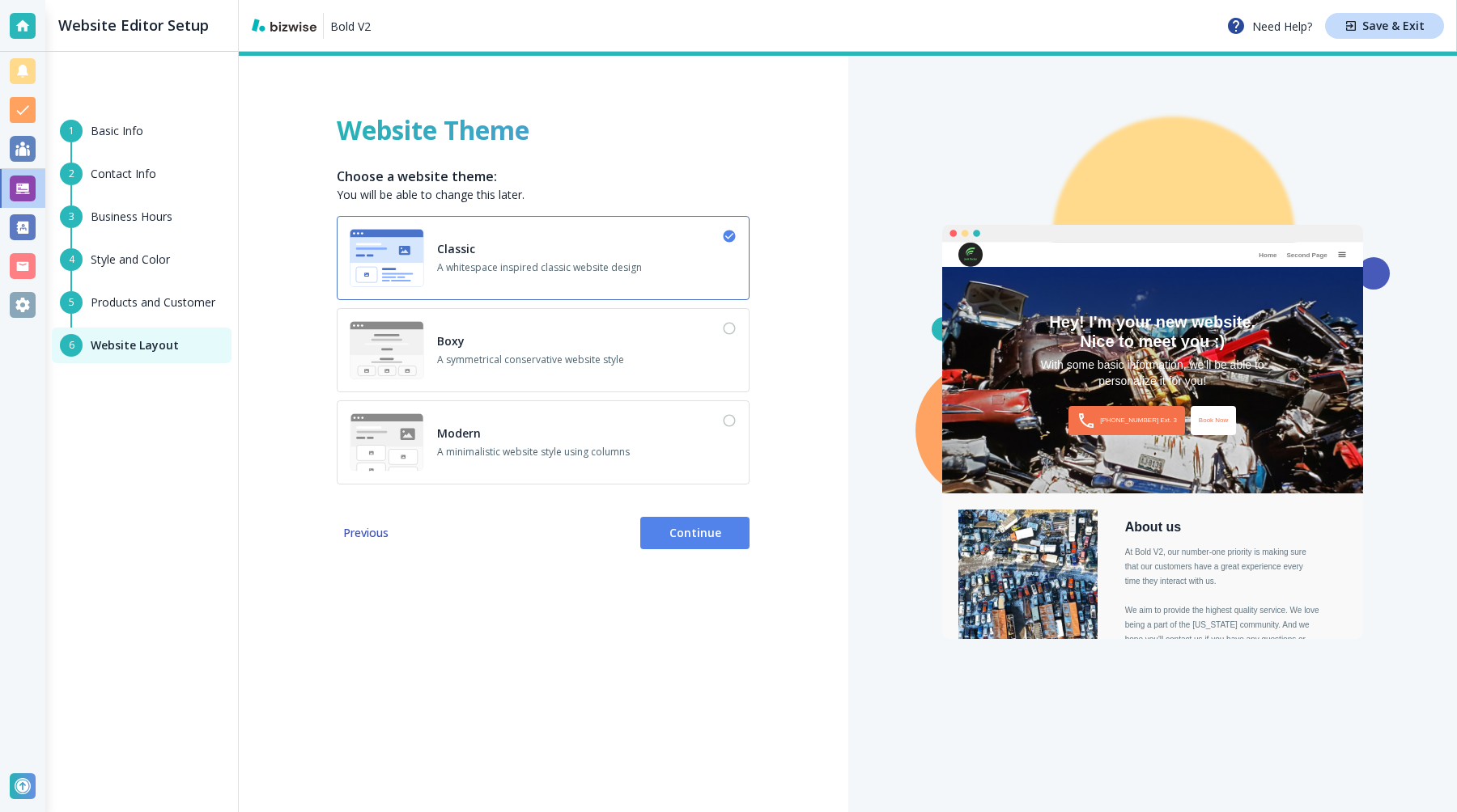
click at [702, 543] on button "Continue" at bounding box center [694, 533] width 109 height 32
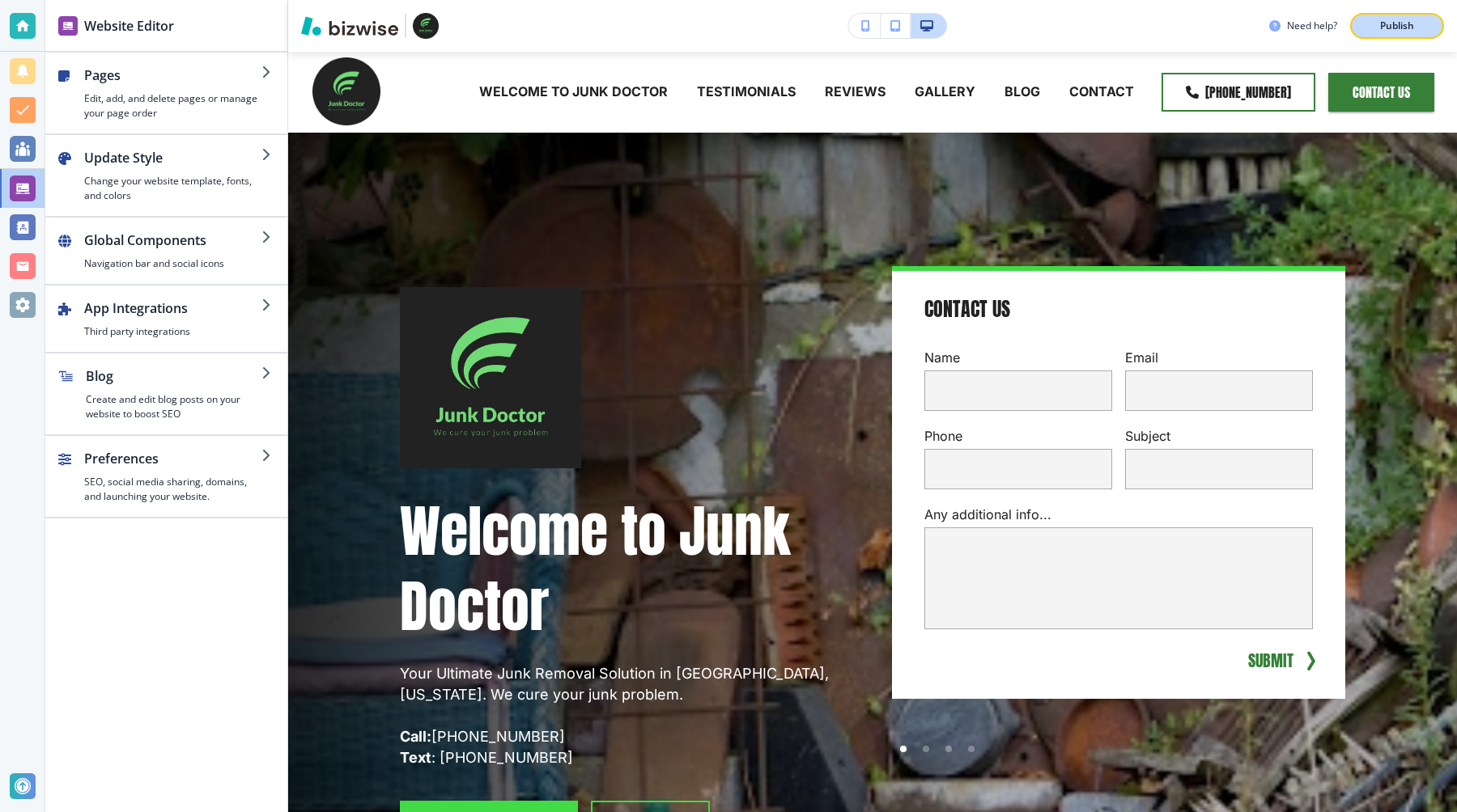
click at [1402, 22] on p "Publish" at bounding box center [1397, 25] width 34 height 14
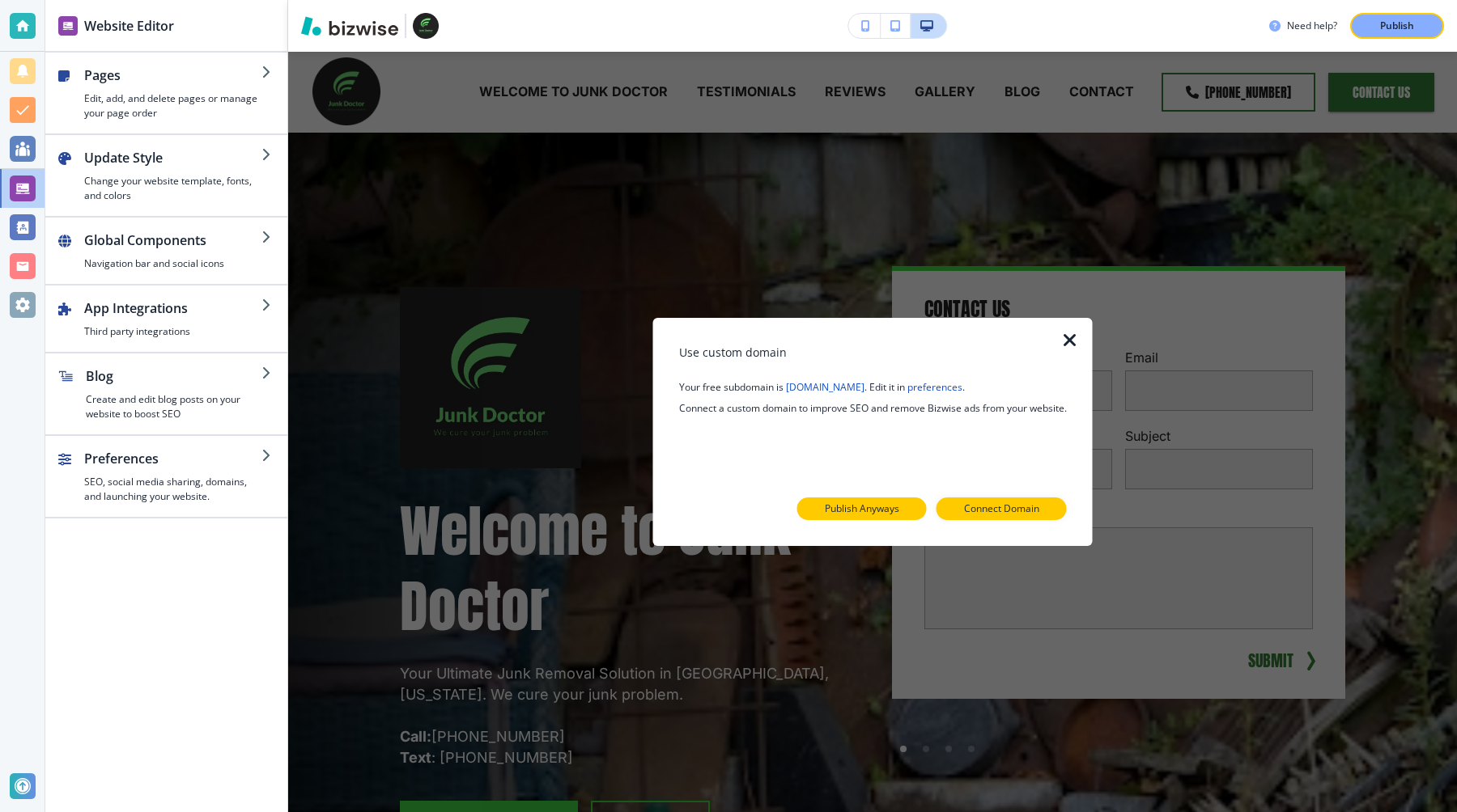
click at [872, 510] on p "Publish Anyways" at bounding box center [862, 509] width 74 height 14
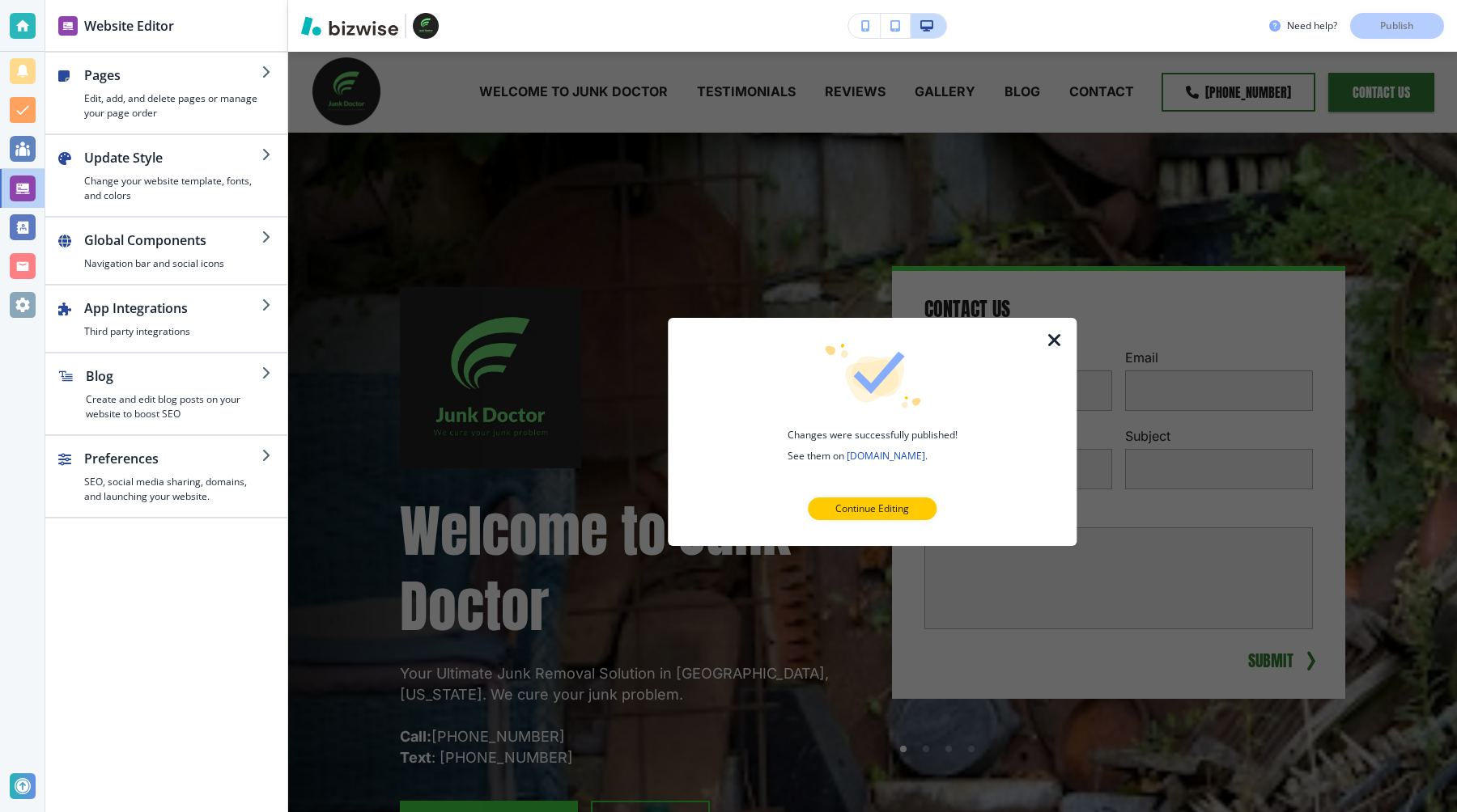
click at [870, 454] on link "bold-v2-4.bizwise.com" at bounding box center [886, 455] width 79 height 14
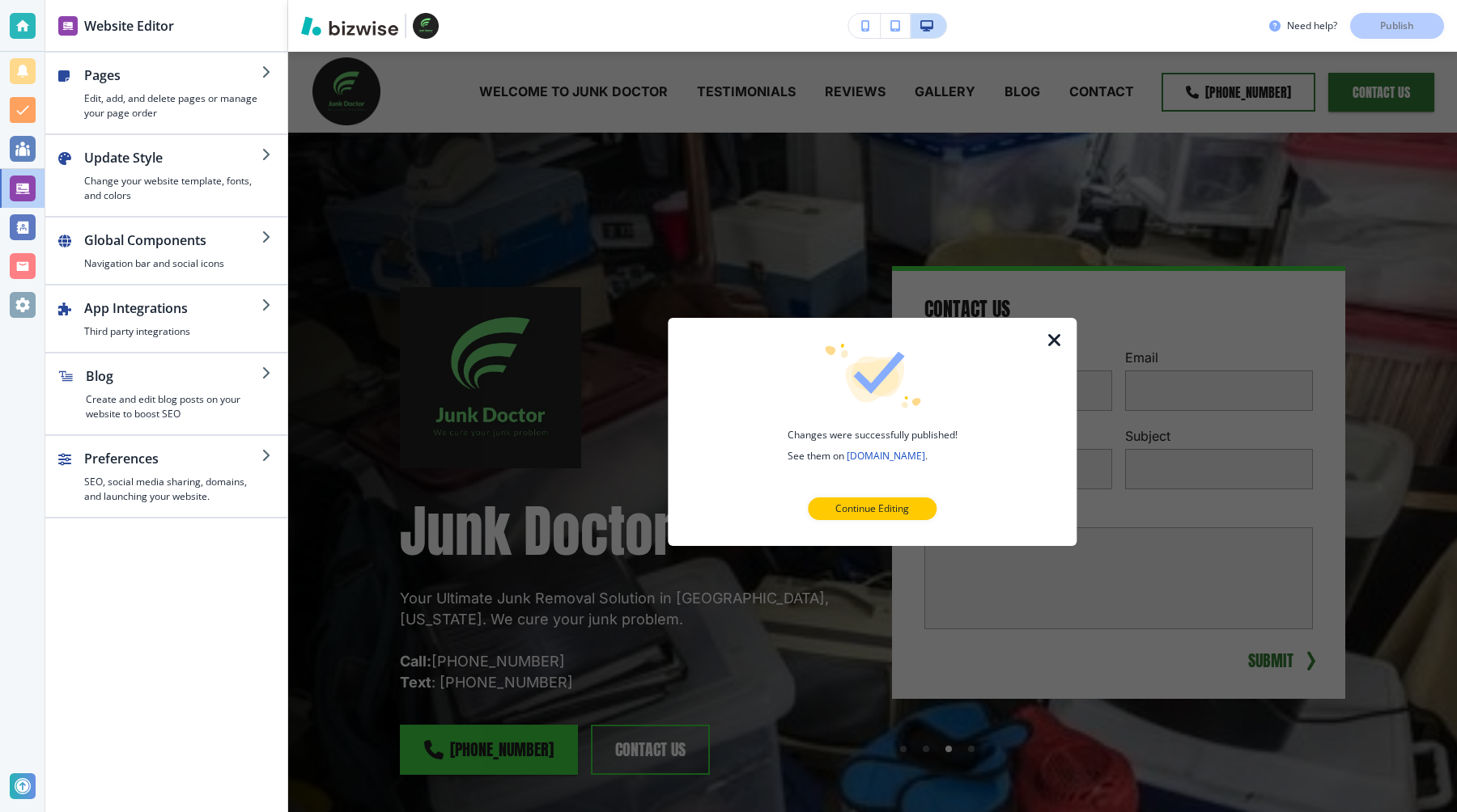
click at [1047, 341] on icon "button" at bounding box center [1054, 341] width 19 height 19
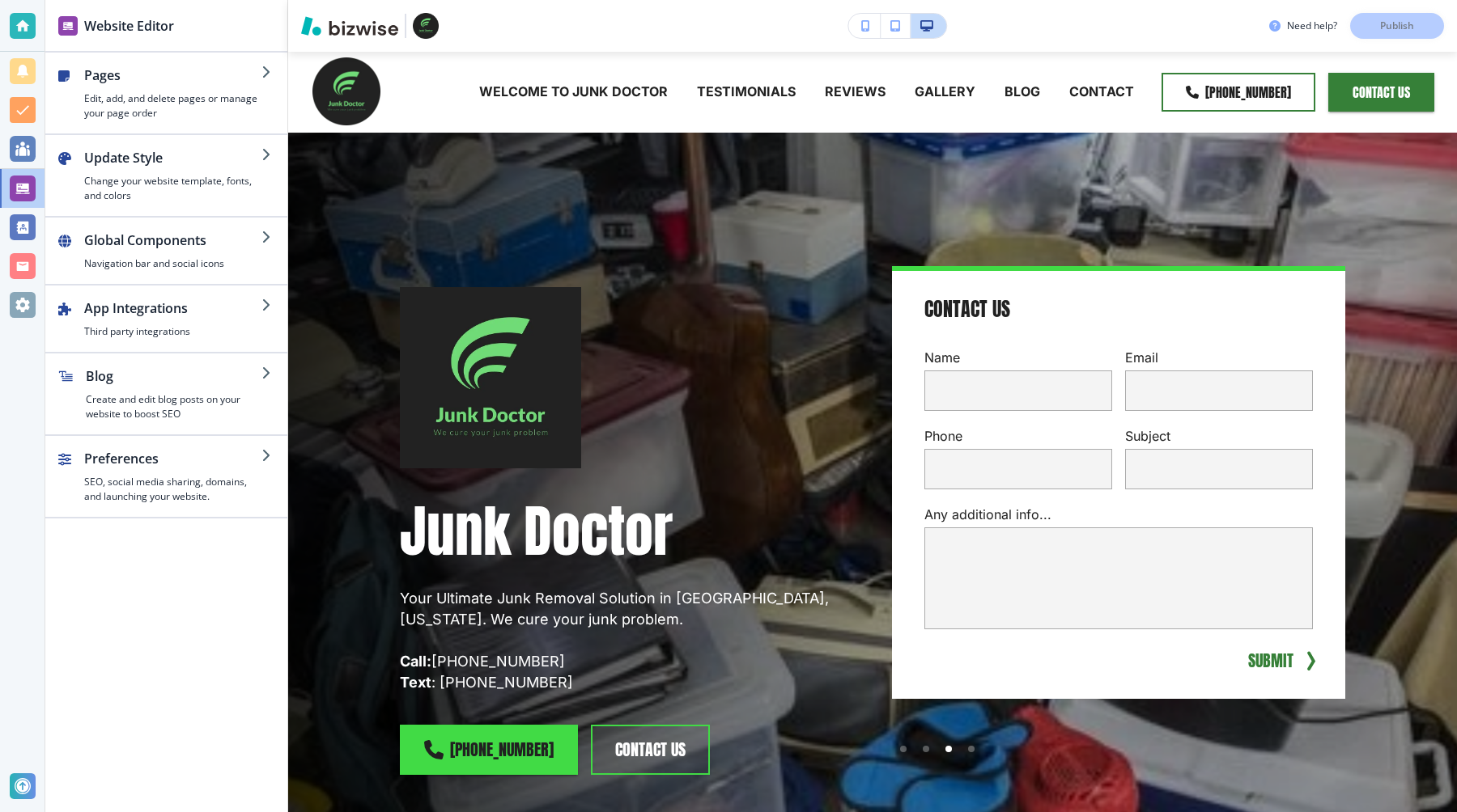
click at [13, 309] on div at bounding box center [22, 305] width 26 height 26
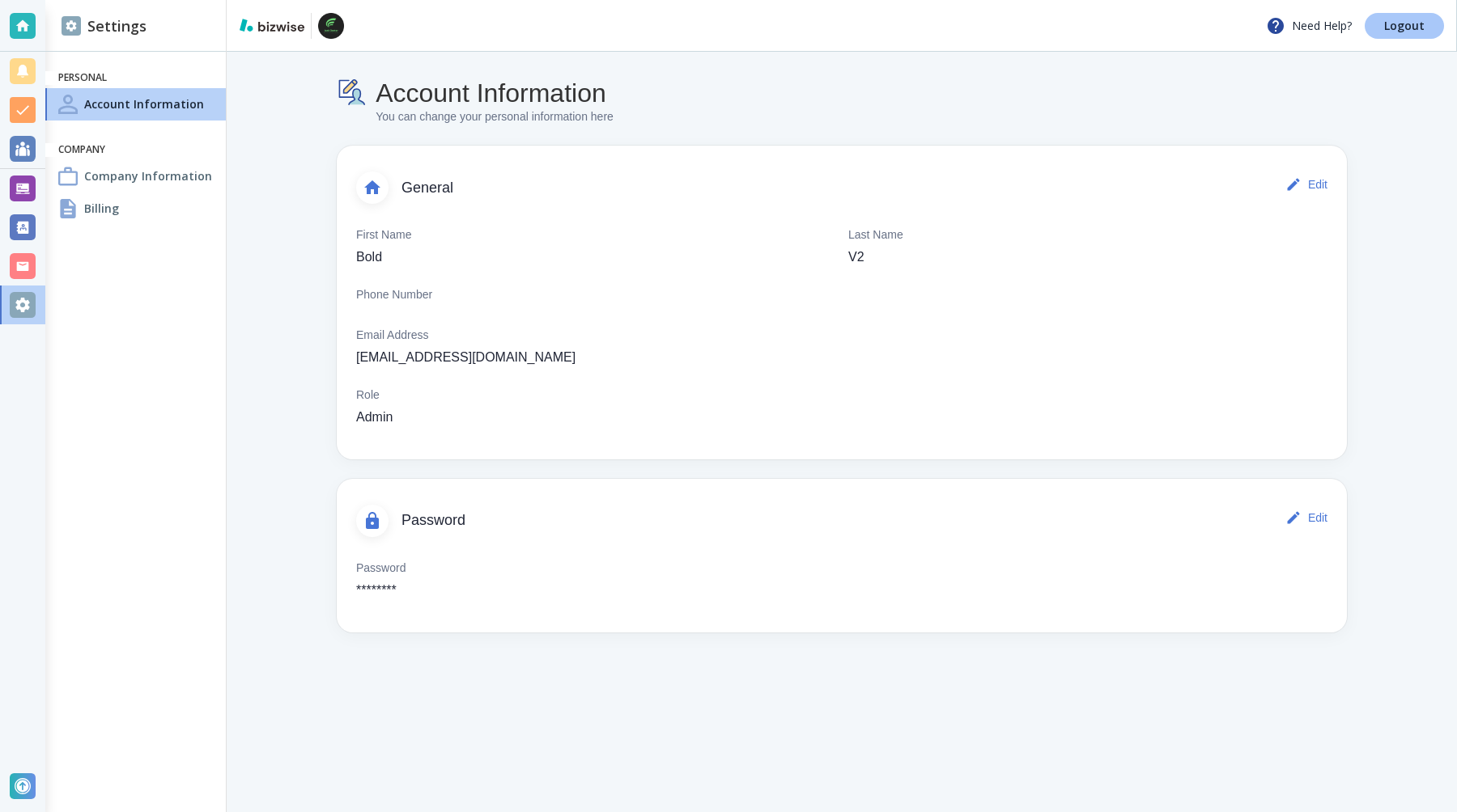
click at [1384, 22] on link "Logout" at bounding box center [1404, 25] width 79 height 26
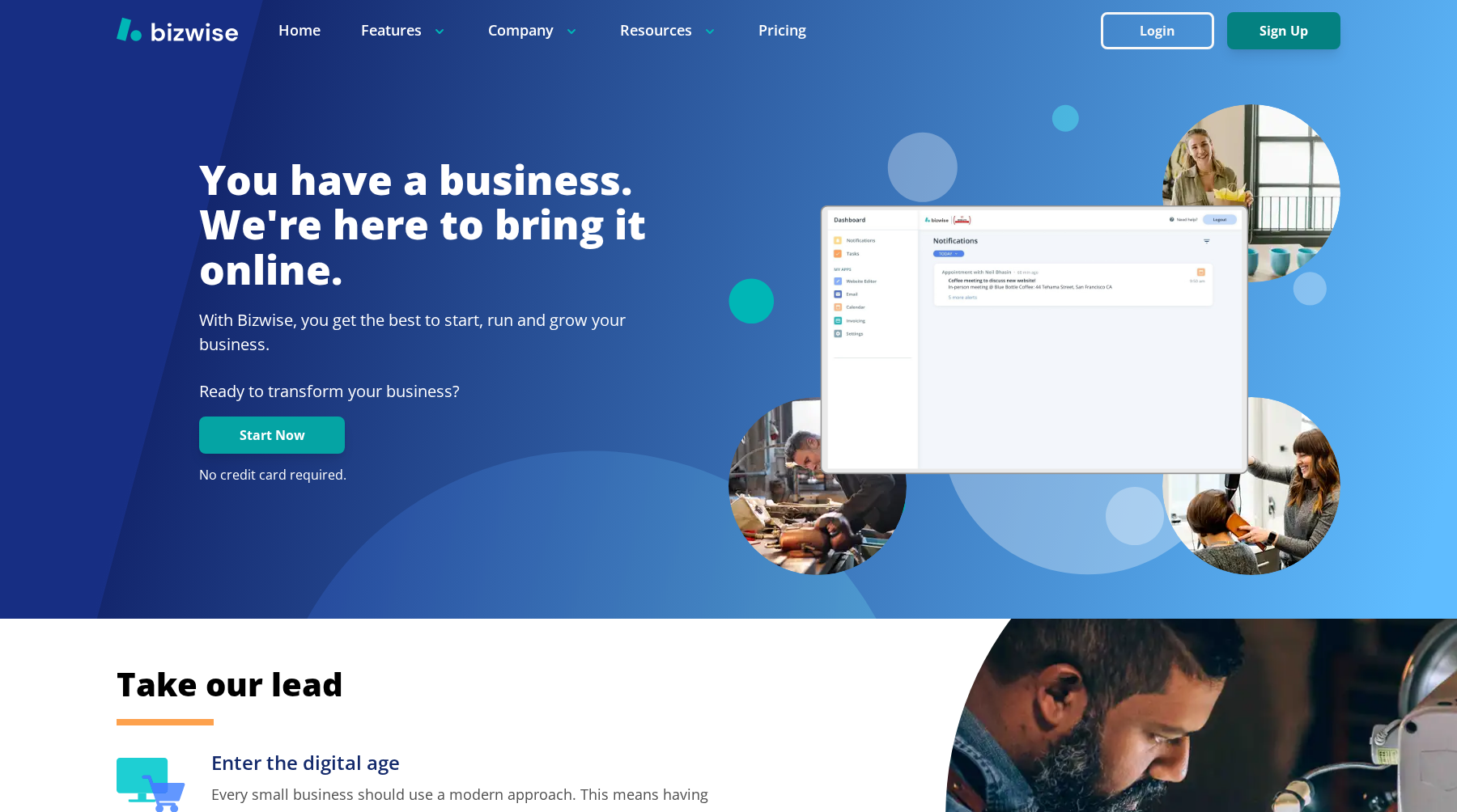
click at [1289, 27] on button "Sign Up" at bounding box center [1284, 30] width 113 height 37
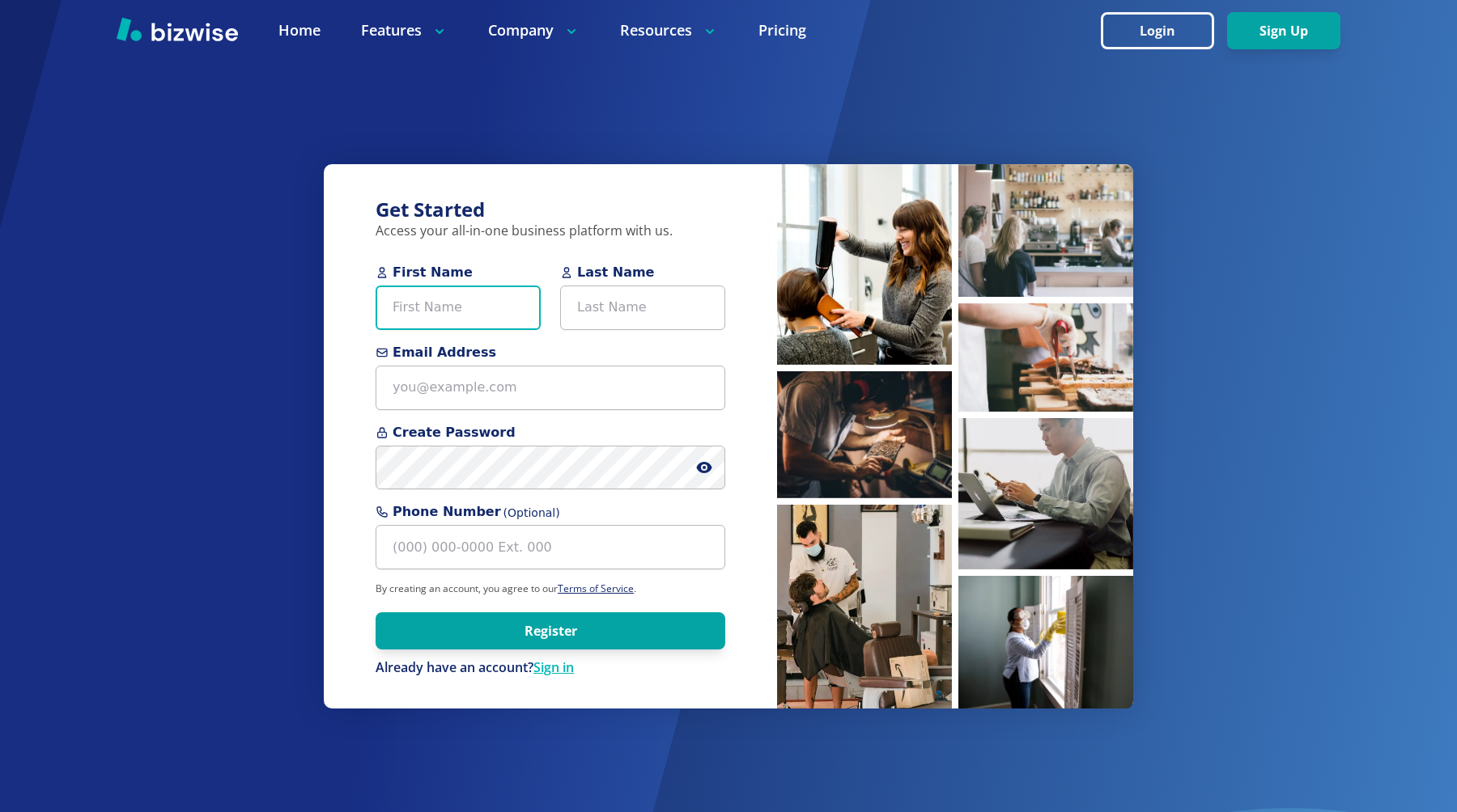
click at [432, 317] on input "First Name" at bounding box center [457, 308] width 165 height 45
type input "Bold"
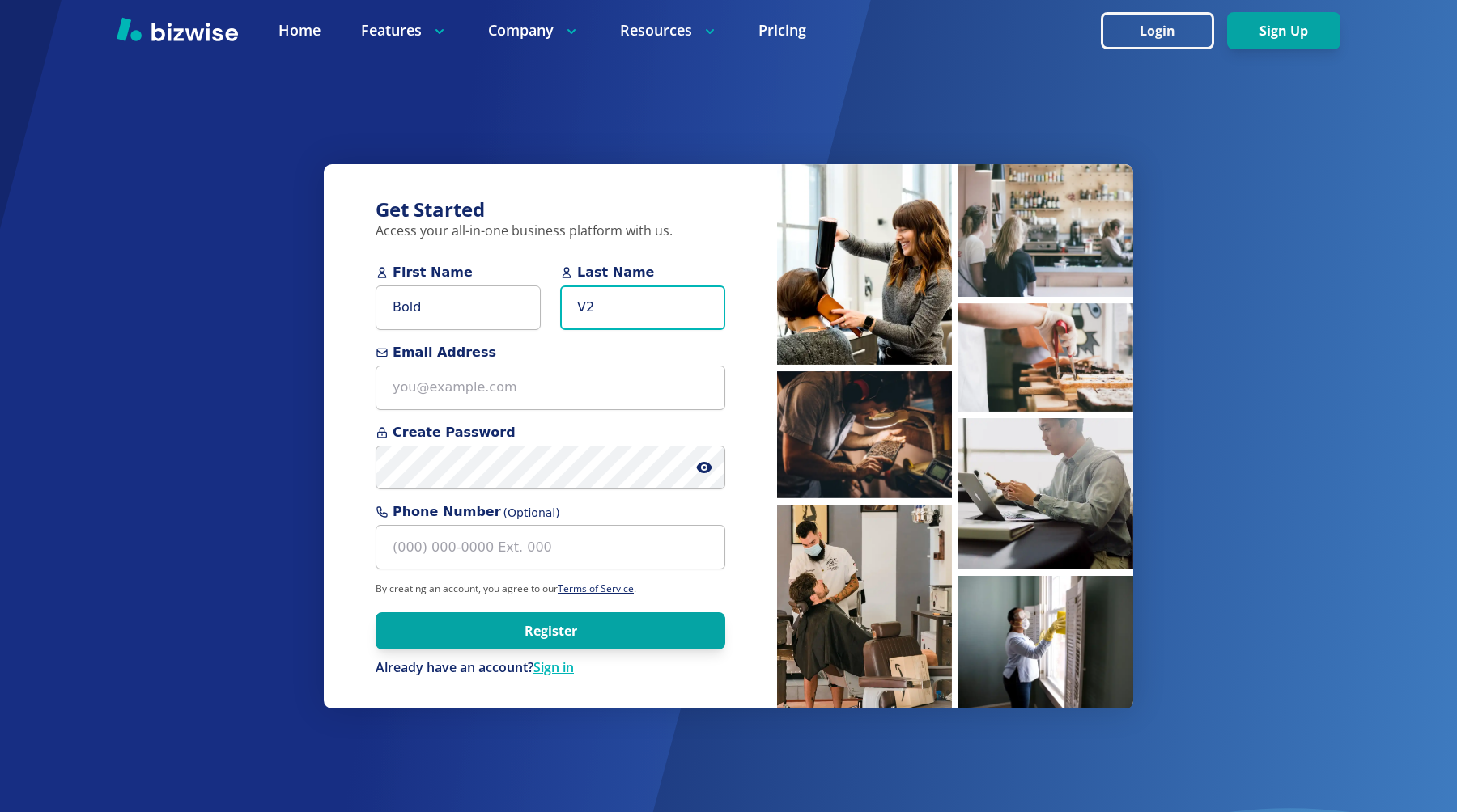
type input "V2"
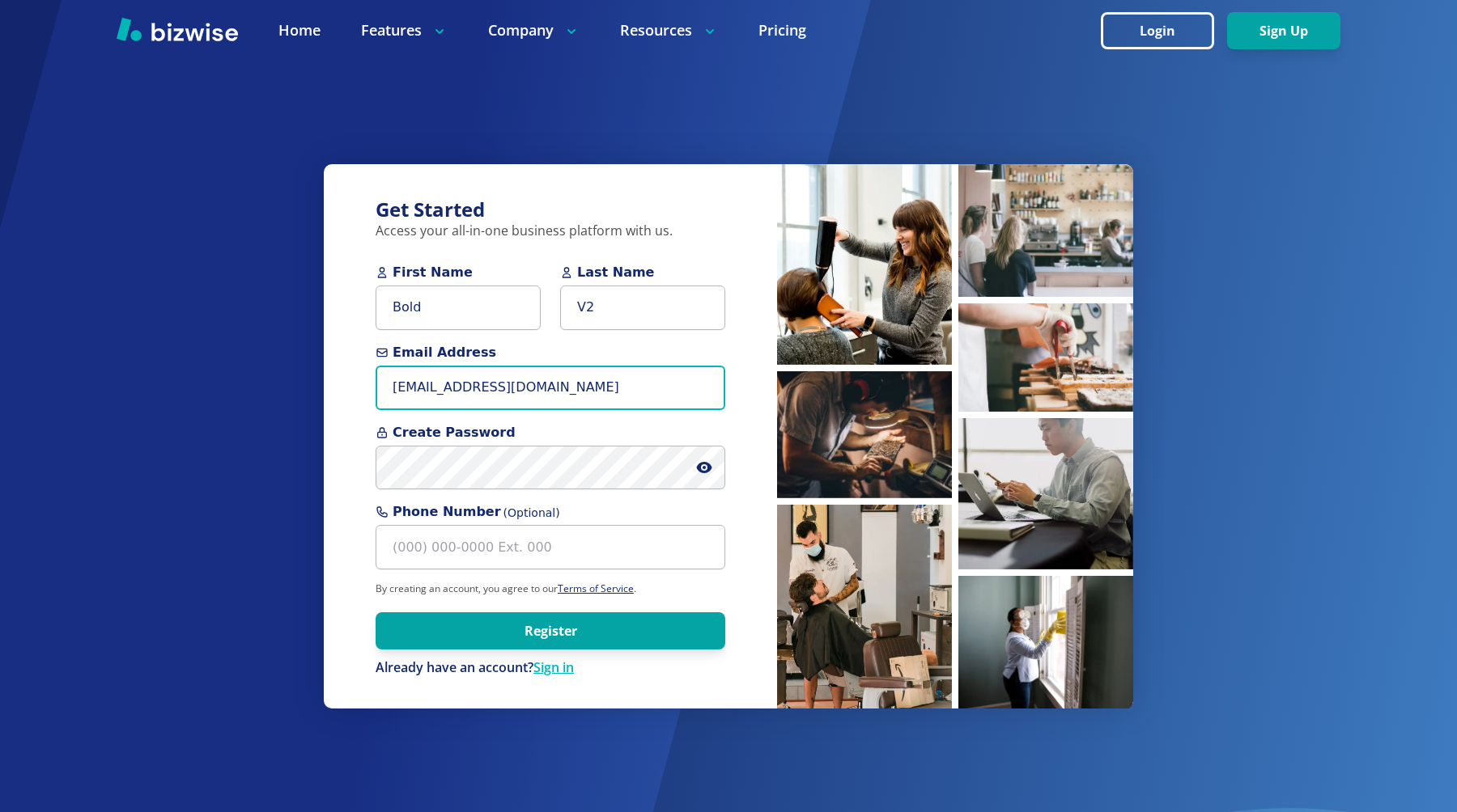
type input "chemar+bold5@bizwise.com"
click at [700, 473] on icon at bounding box center [703, 467] width 16 height 16
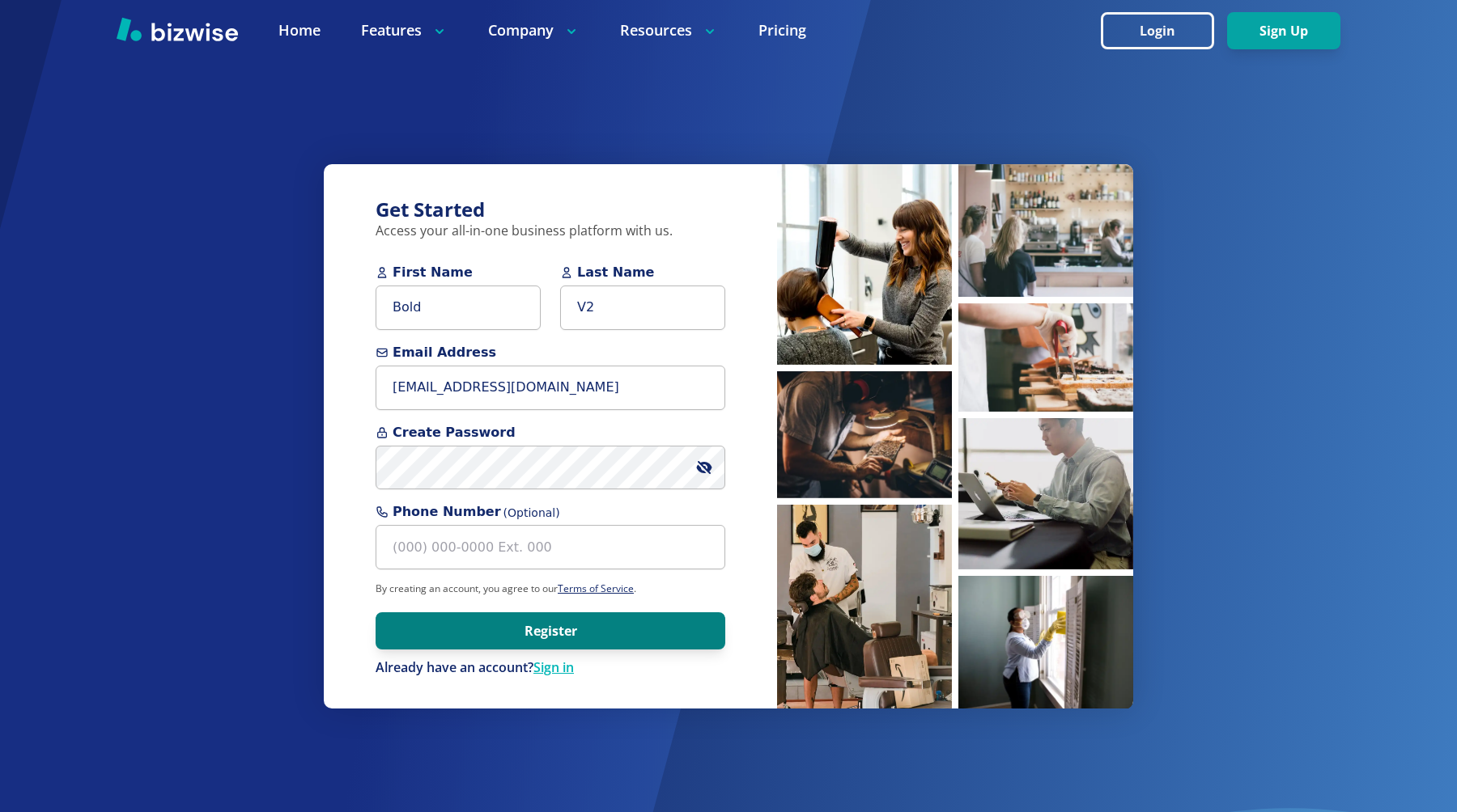
click at [485, 619] on button "Register" at bounding box center [550, 631] width 350 height 37
